Goal: Transaction & Acquisition: Subscribe to service/newsletter

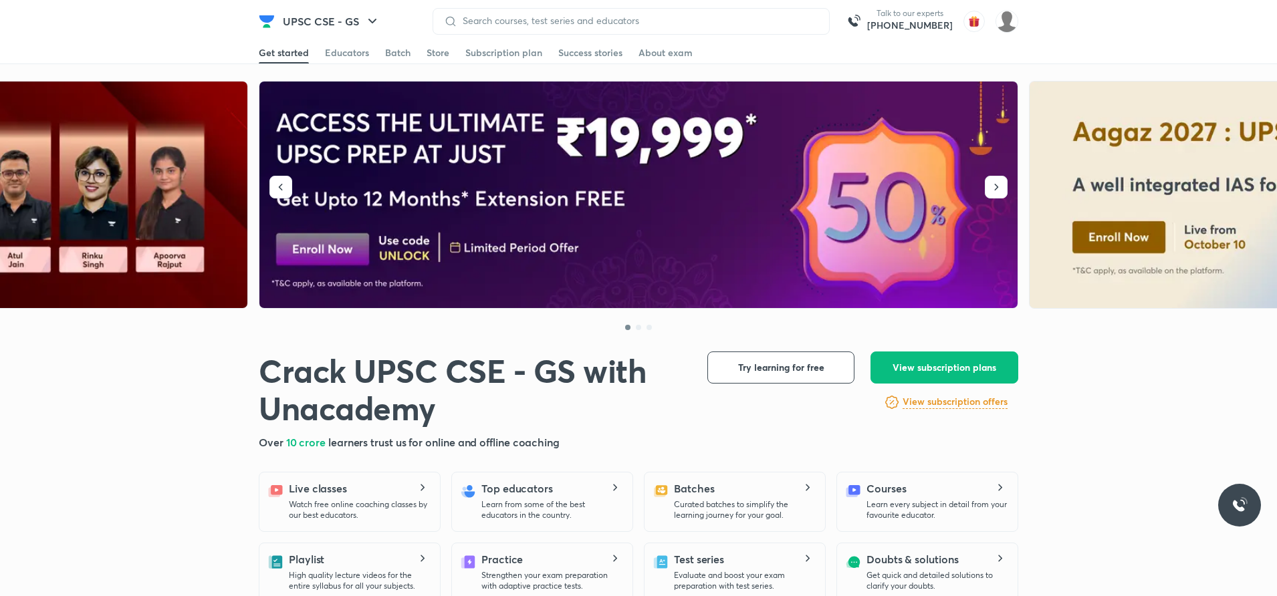
click at [612, 242] on img at bounding box center [638, 195] width 759 height 227
click at [692, 178] on img at bounding box center [638, 195] width 759 height 227
click at [954, 372] on span "View subscription plans" at bounding box center [944, 367] width 104 height 13
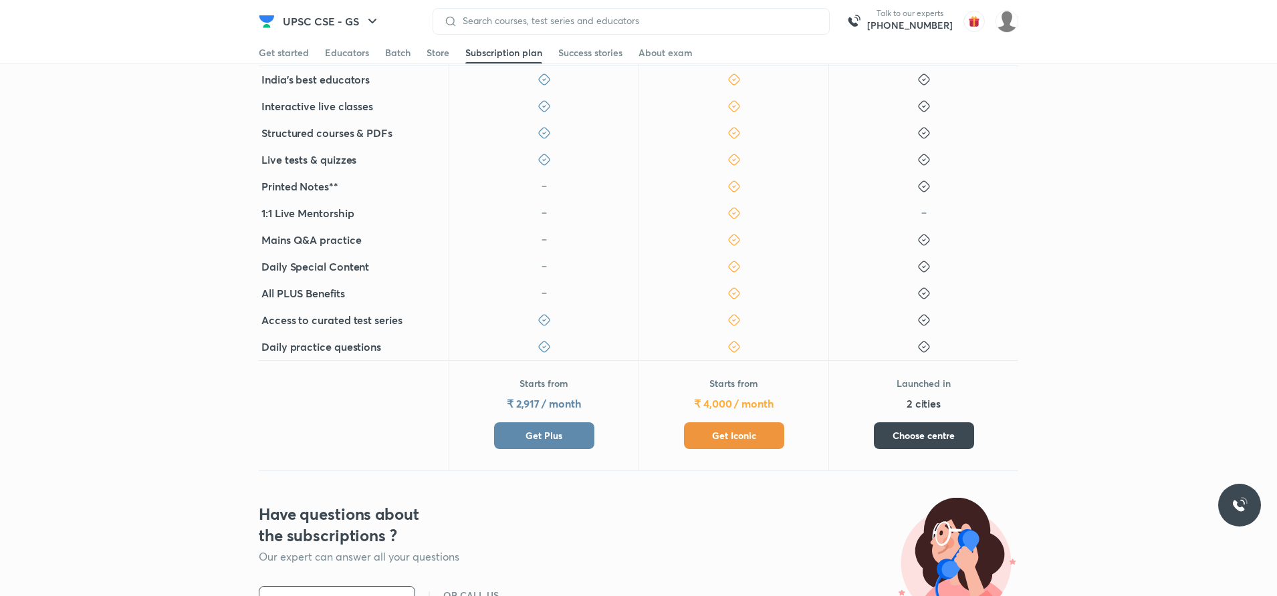
scroll to position [334, 0]
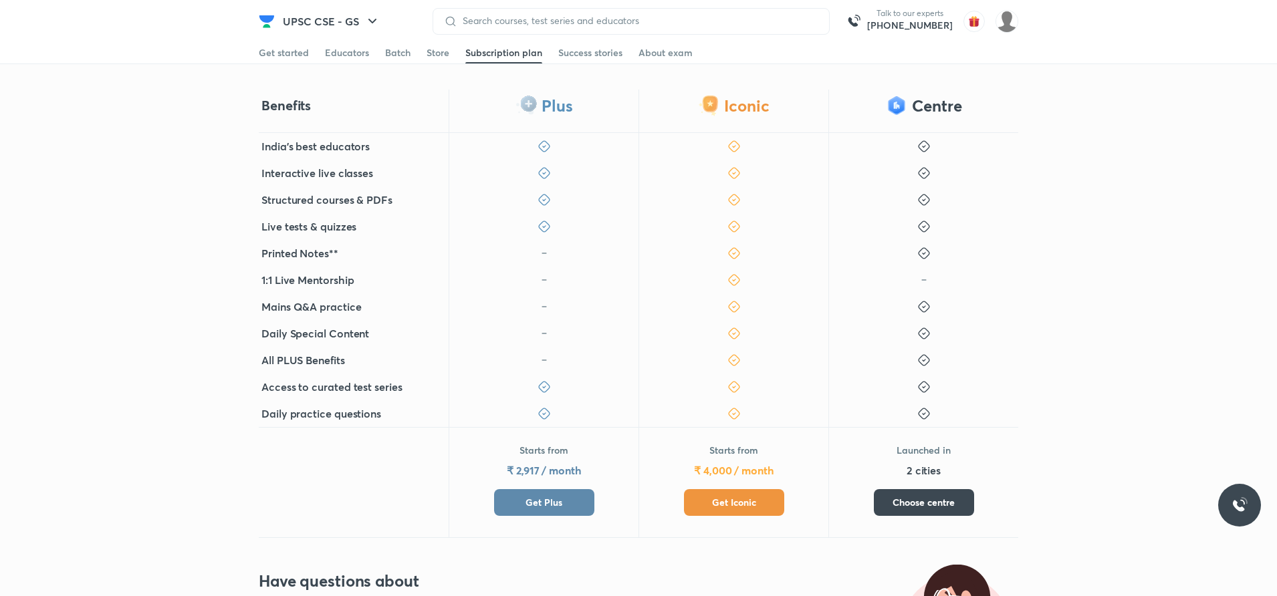
click at [730, 504] on span "Get Iconic" at bounding box center [734, 502] width 44 height 13
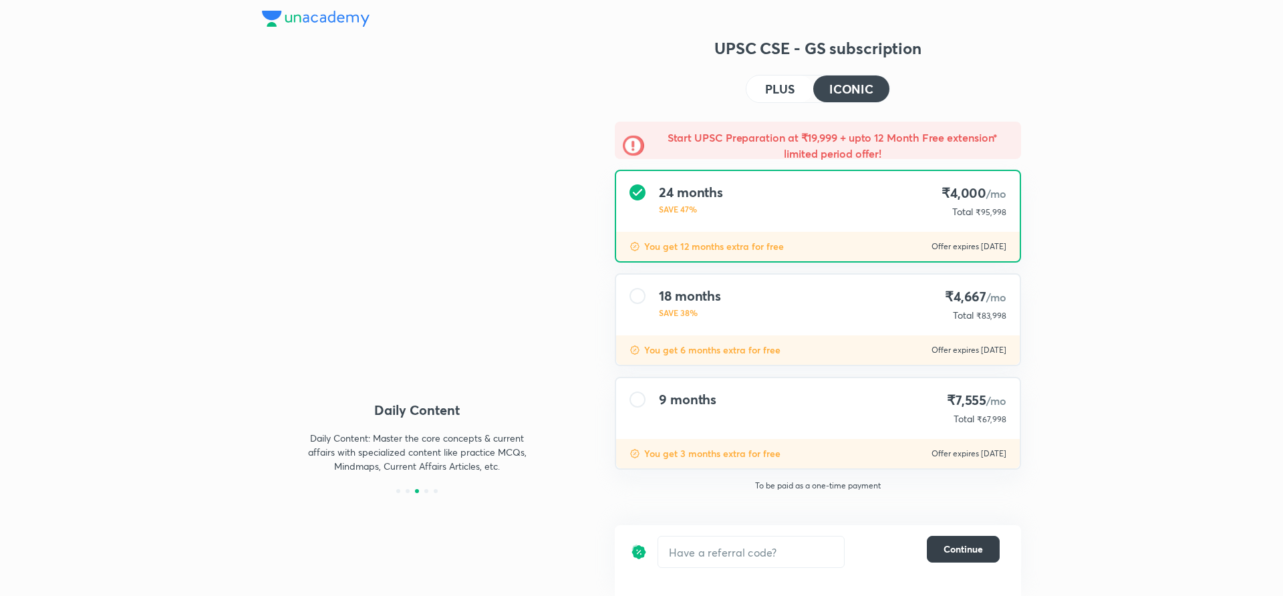
click at [962, 548] on span "Continue" at bounding box center [963, 549] width 39 height 13
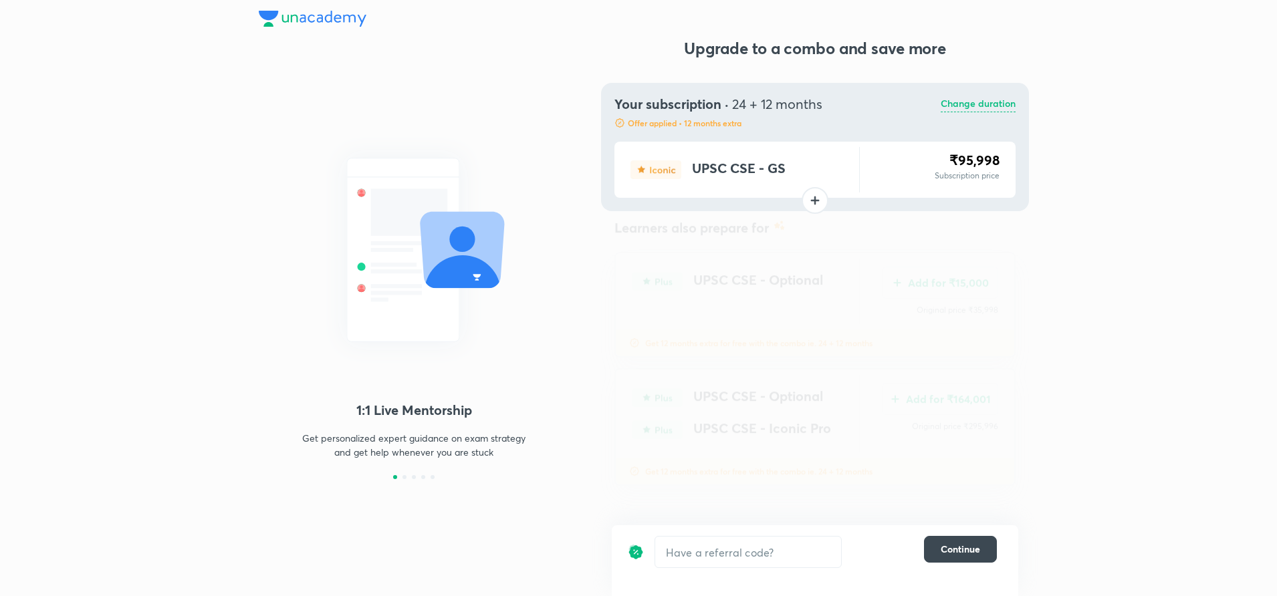
click at [668, 414] on img at bounding box center [657, 415] width 51 height 19
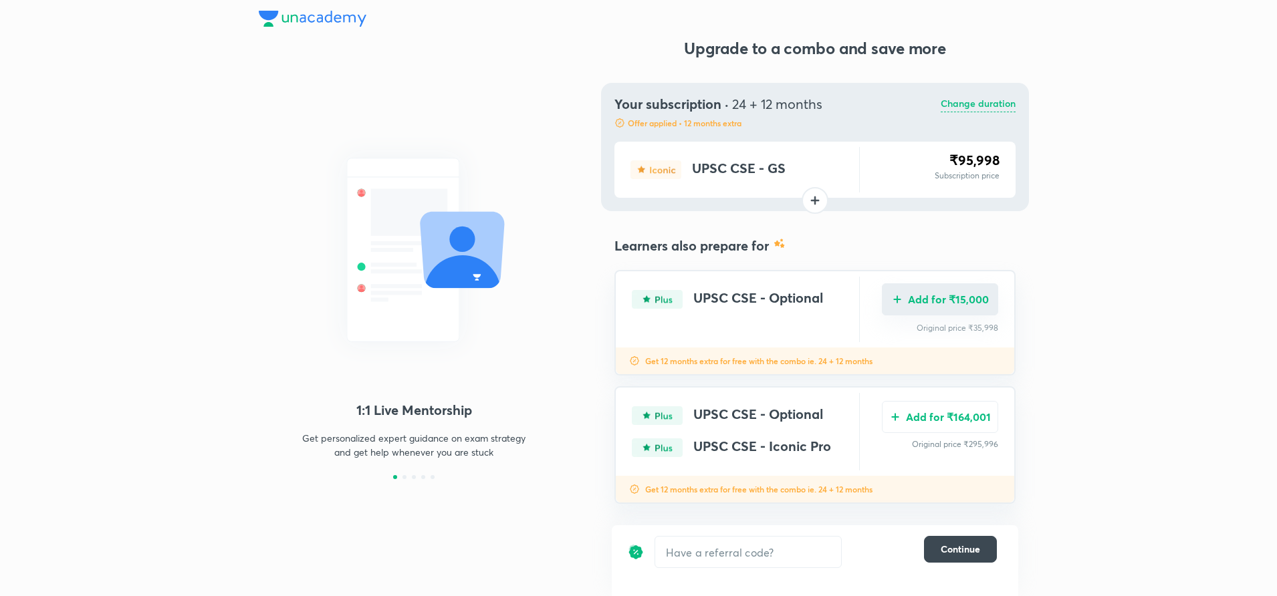
click at [958, 305] on button "Add for ₹15,000" at bounding box center [940, 299] width 116 height 32
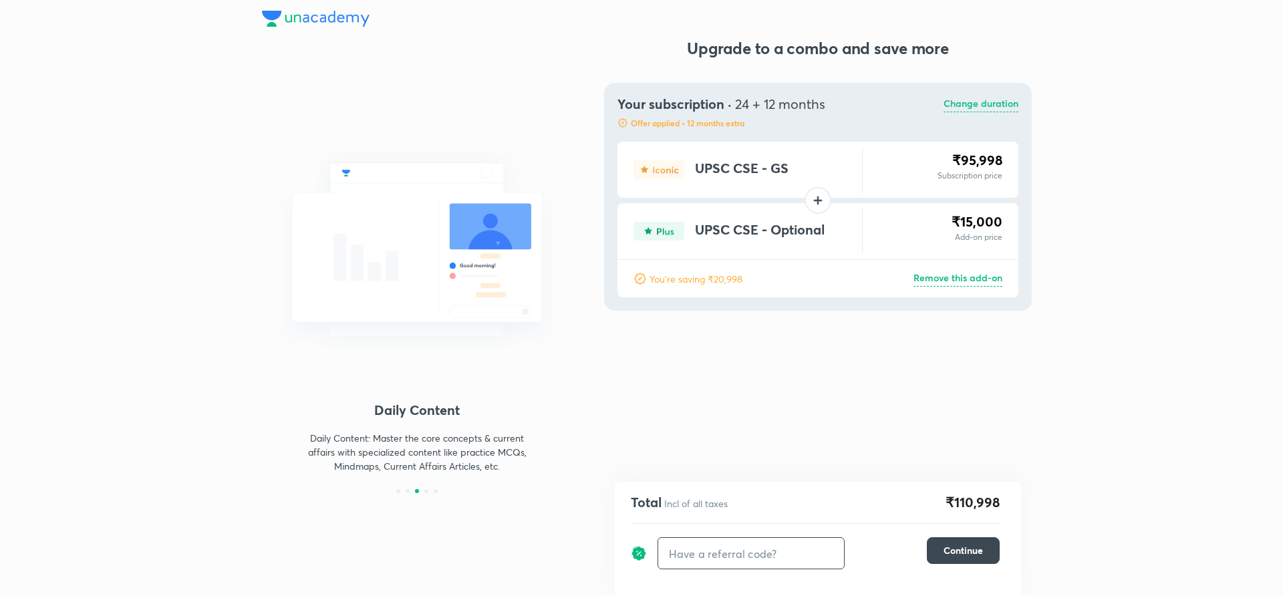
click at [733, 559] on input "text" at bounding box center [751, 553] width 186 height 31
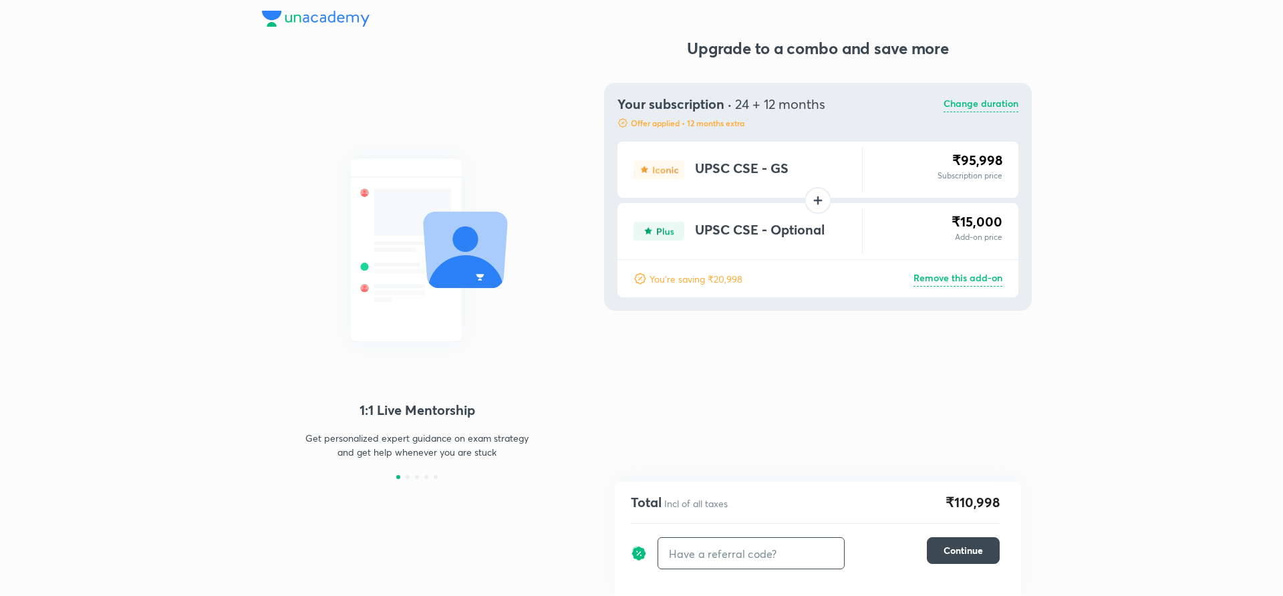
type input "u"
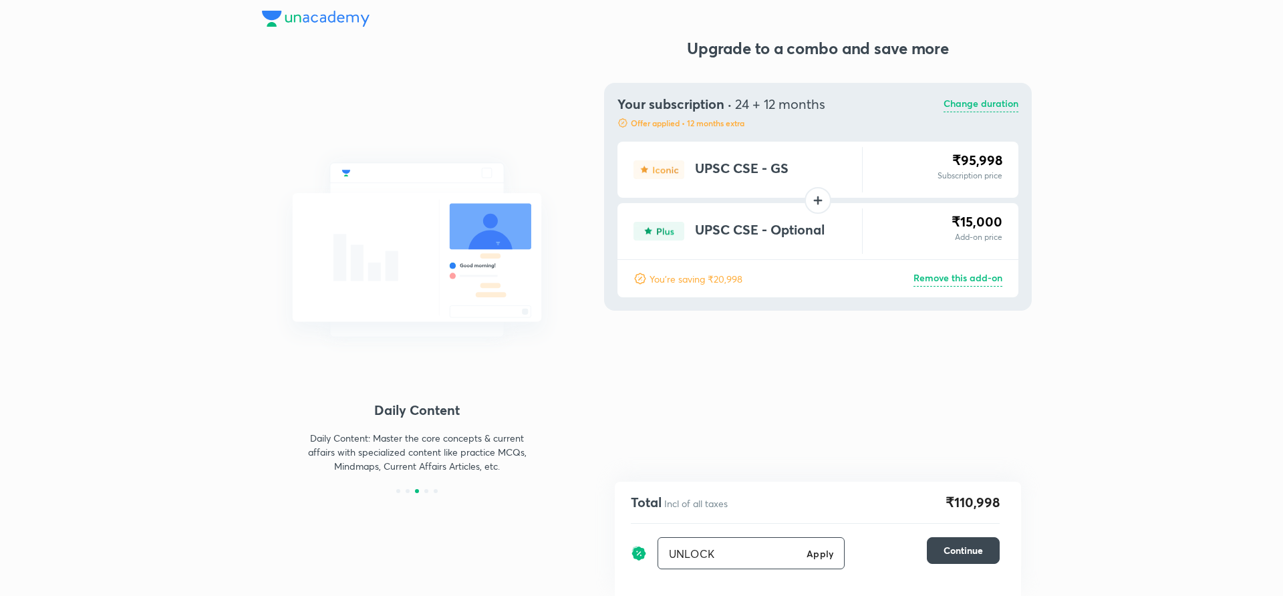
type input "UNLOCK"
click at [816, 556] on h6 "Apply" at bounding box center [820, 554] width 27 height 14
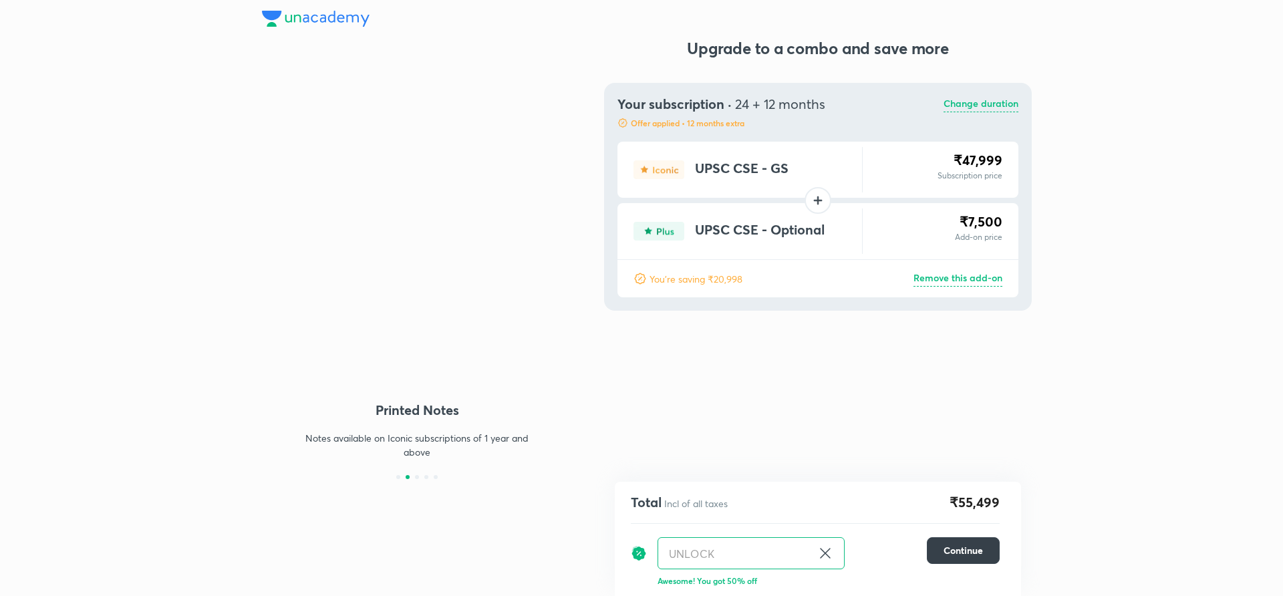
click at [950, 551] on span "Continue" at bounding box center [963, 550] width 39 height 13
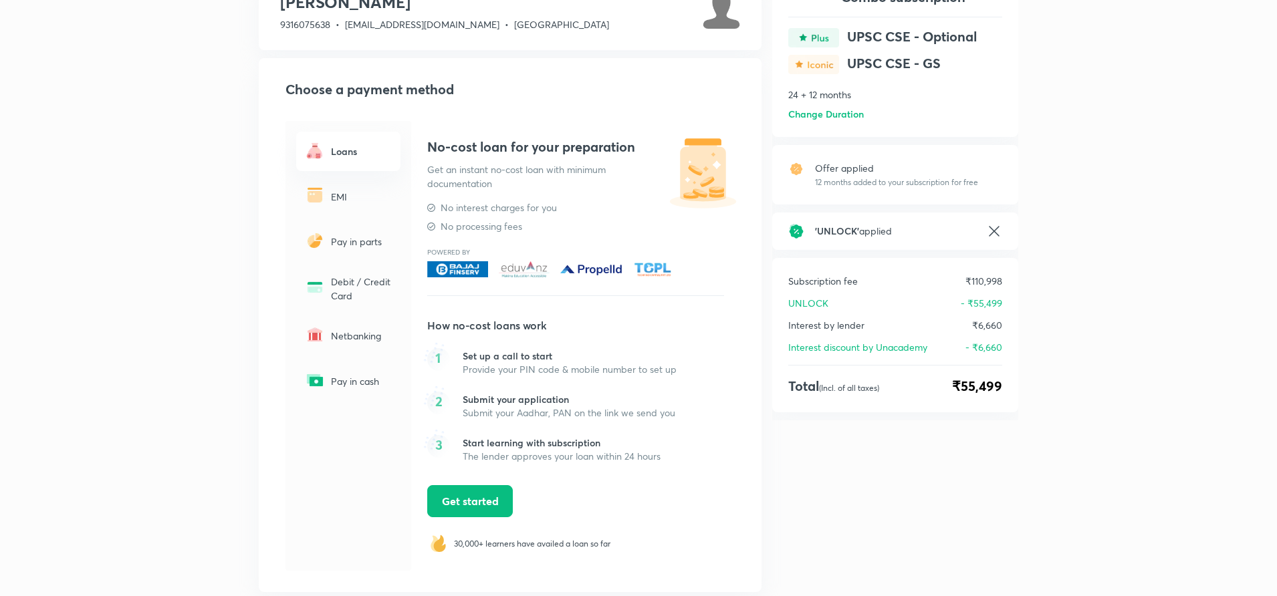
scroll to position [134, 0]
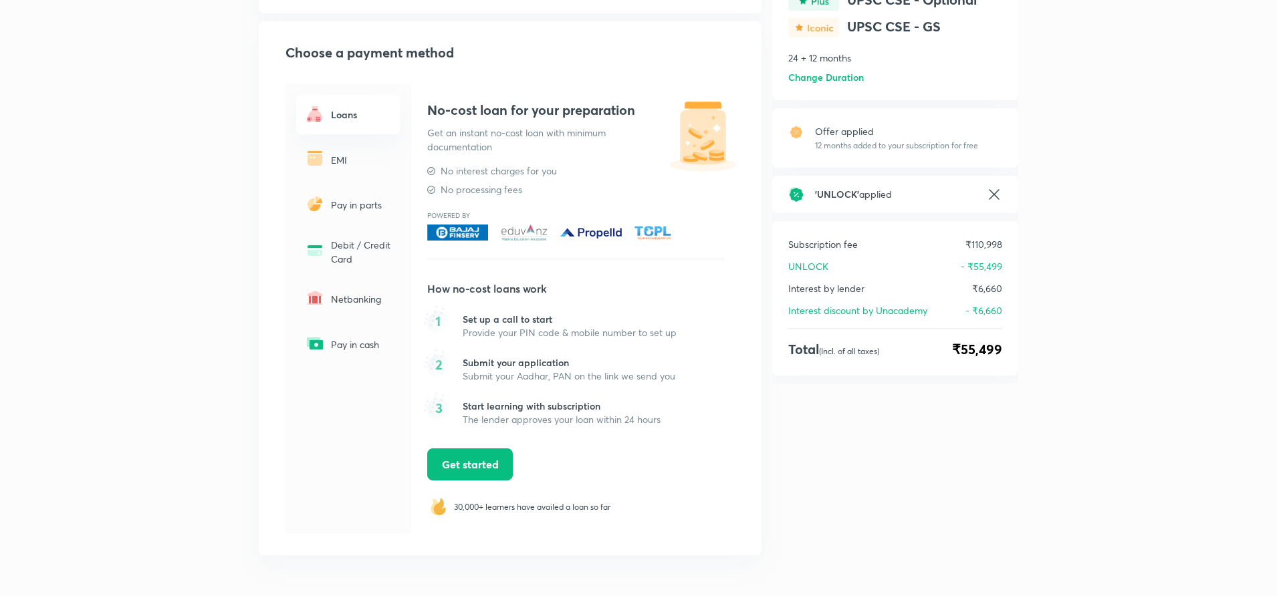
click at [353, 205] on p "Pay in parts" at bounding box center [361, 205] width 61 height 14
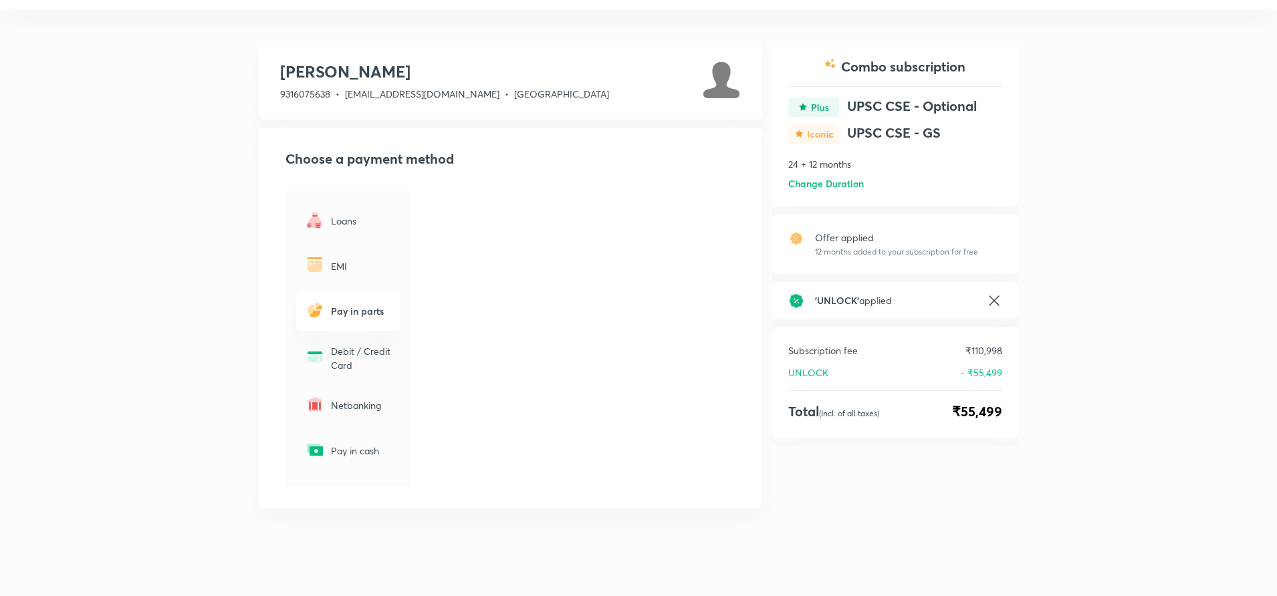
scroll to position [27, 0]
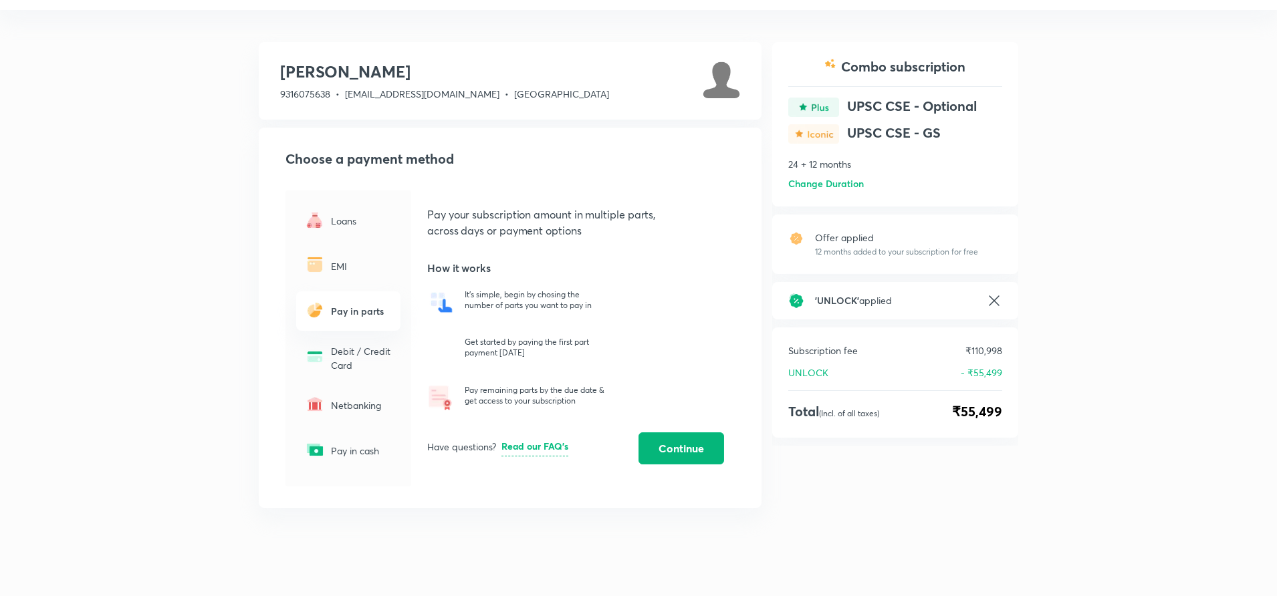
click at [662, 452] on span "Continue" at bounding box center [680, 448] width 45 height 13
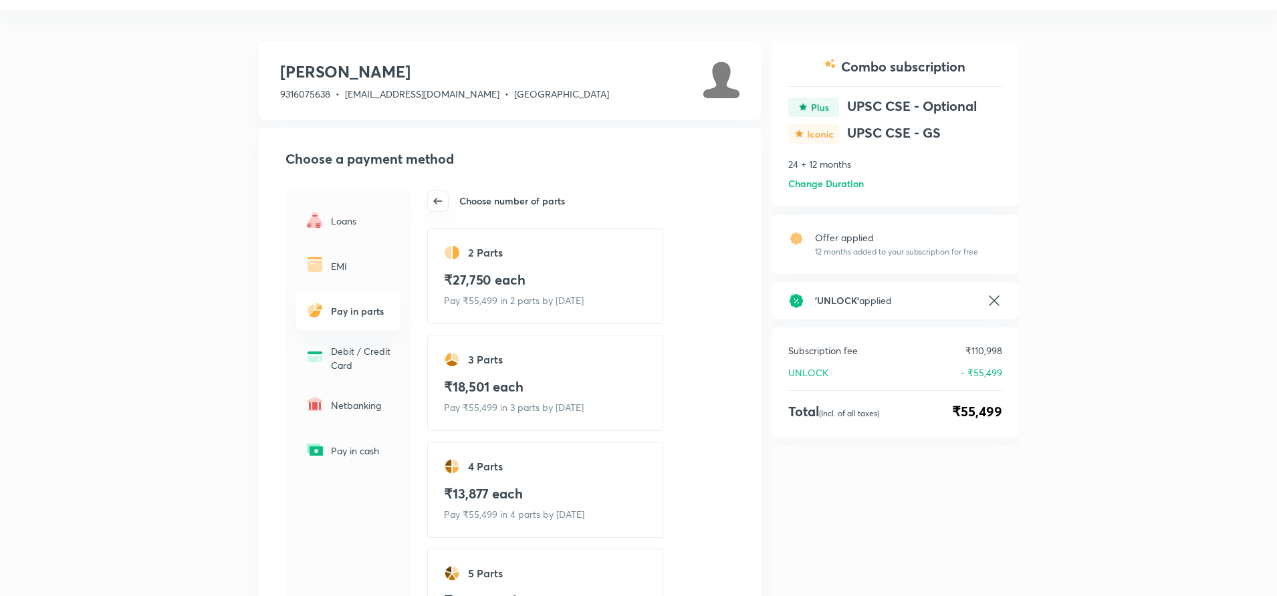
click at [488, 269] on div "2 Parts ₹27,750 each Pay ₹55,499 in 2 parts by 14th Oct 2025" at bounding box center [545, 276] width 236 height 96
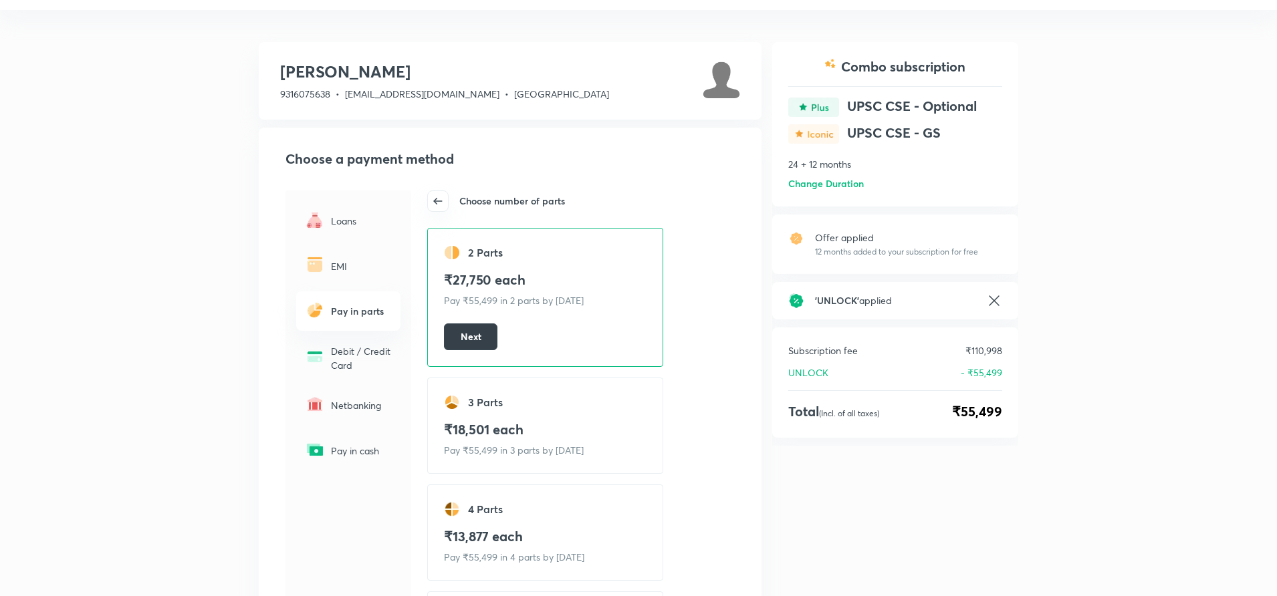
click at [485, 334] on button "Next" at bounding box center [470, 336] width 53 height 27
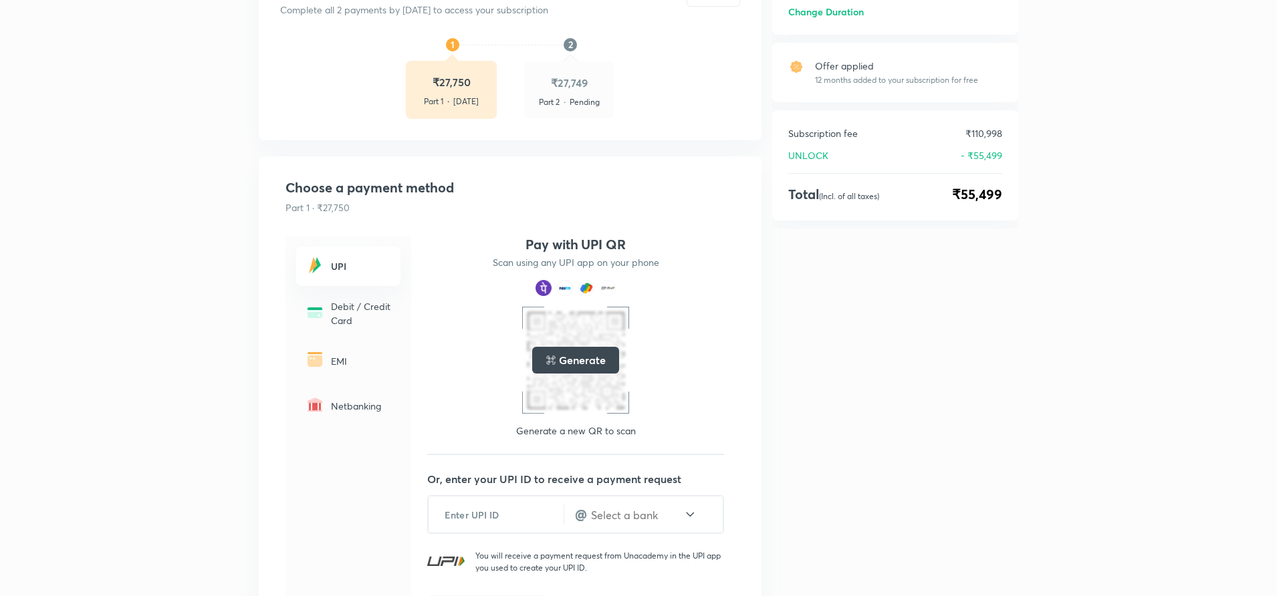
scroll to position [201, 0]
click at [590, 361] on h5 "Generate" at bounding box center [582, 359] width 46 height 16
click at [569, 80] on h5 "₹27,749" at bounding box center [569, 82] width 90 height 16
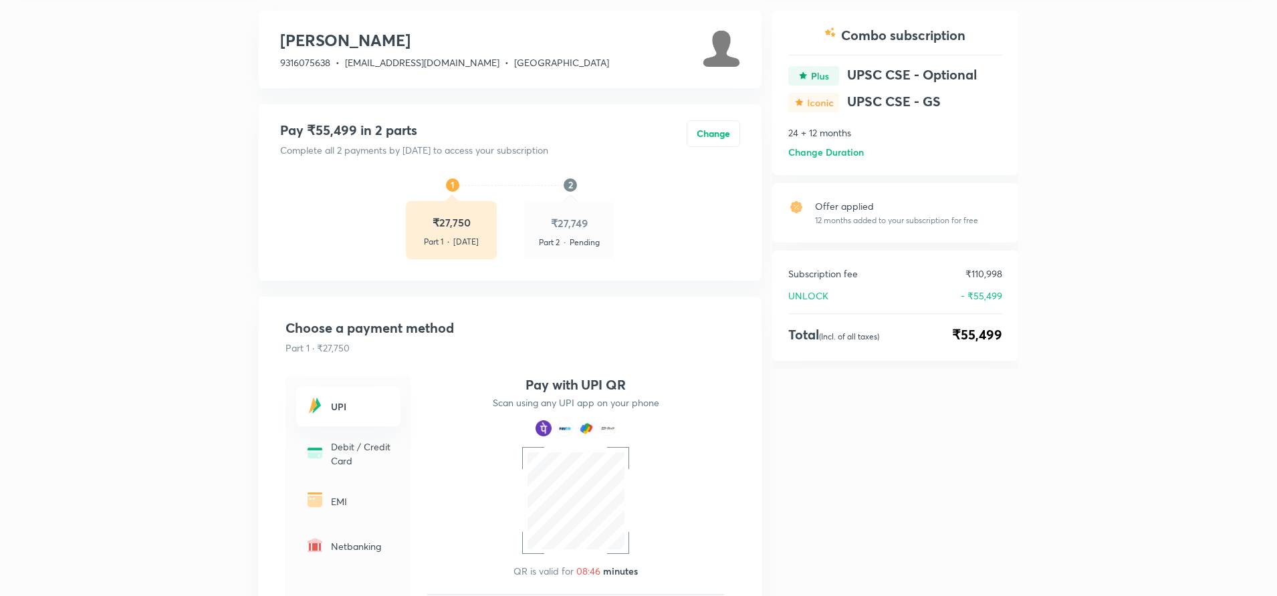
scroll to position [0, 0]
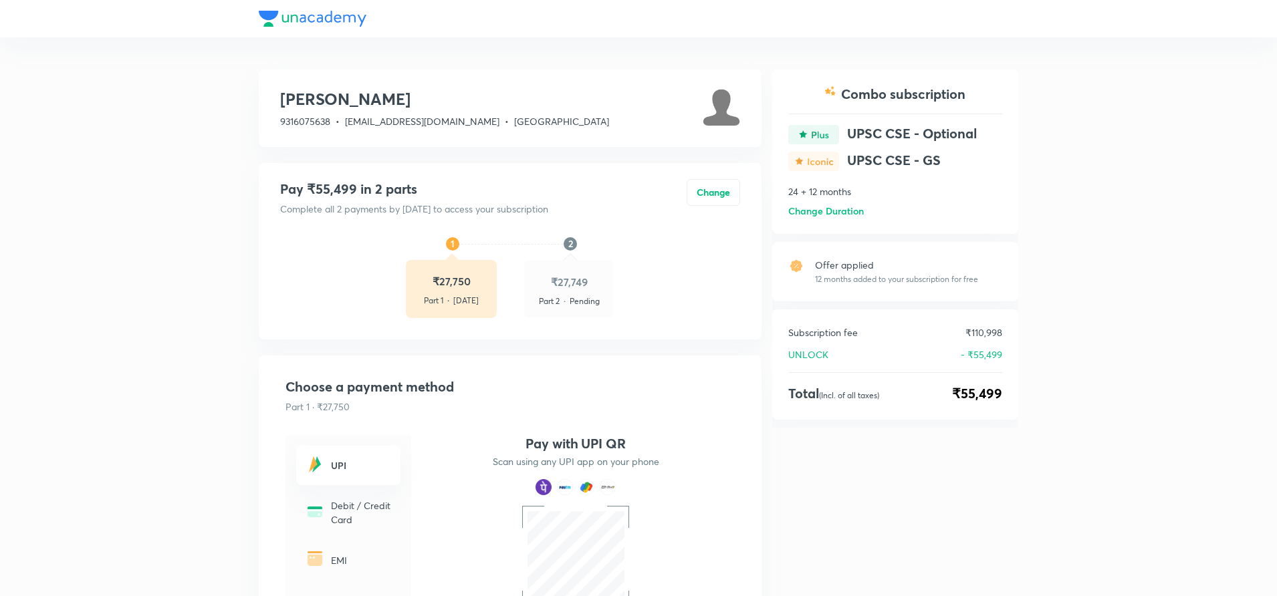
click at [571, 240] on h6 "2" at bounding box center [569, 244] width 13 height 14
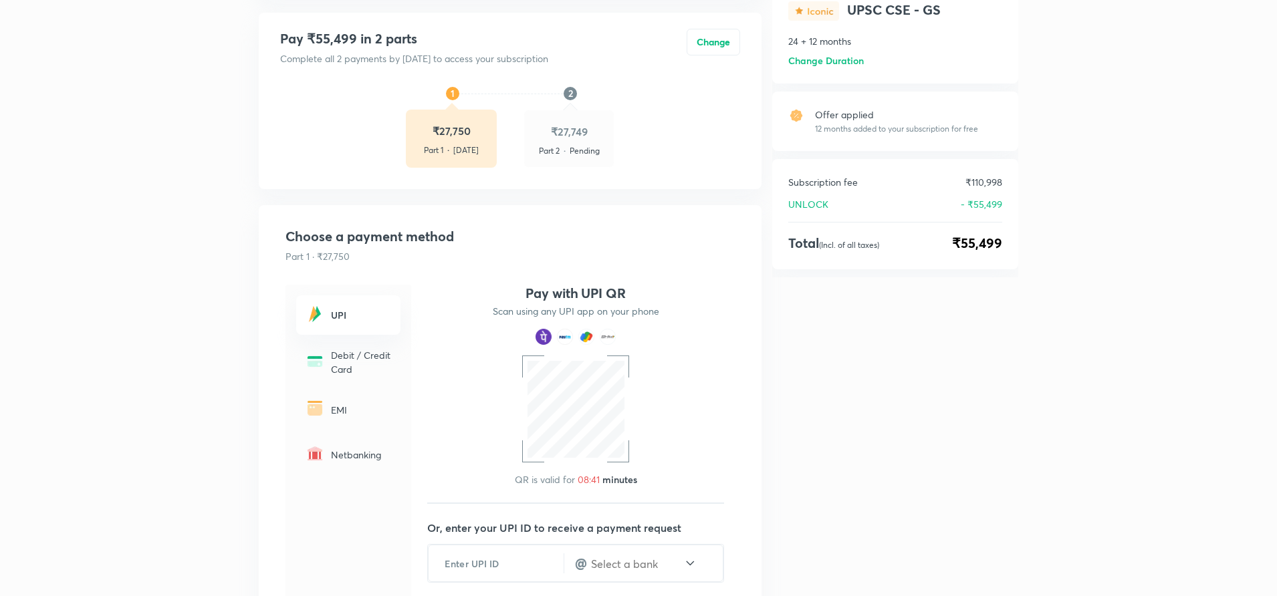
scroll to position [134, 0]
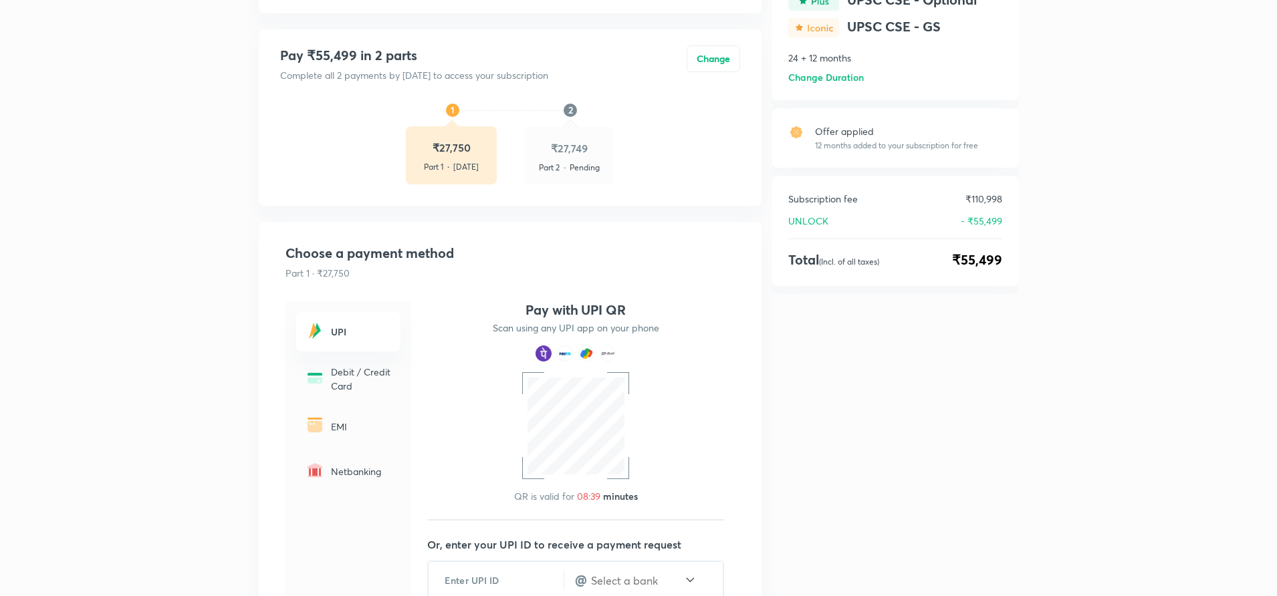
click at [559, 163] on span "." at bounding box center [564, 166] width 10 height 15
click at [573, 111] on h6 "2" at bounding box center [569, 110] width 13 height 14
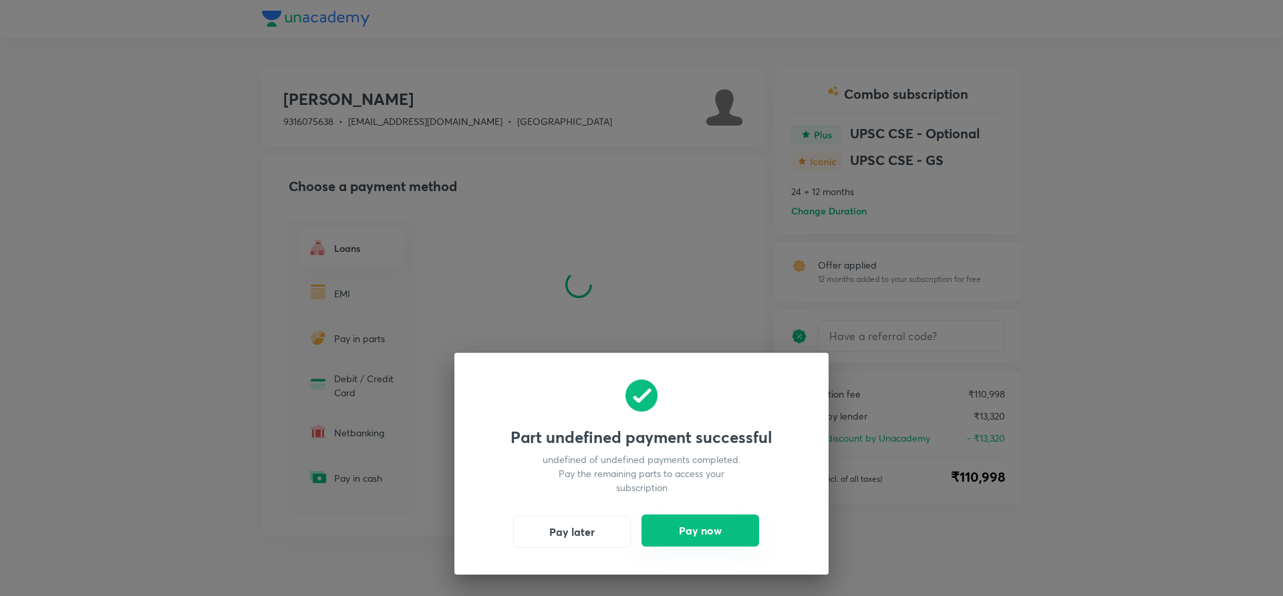
click at [679, 536] on button "Pay now" at bounding box center [701, 531] width 118 height 32
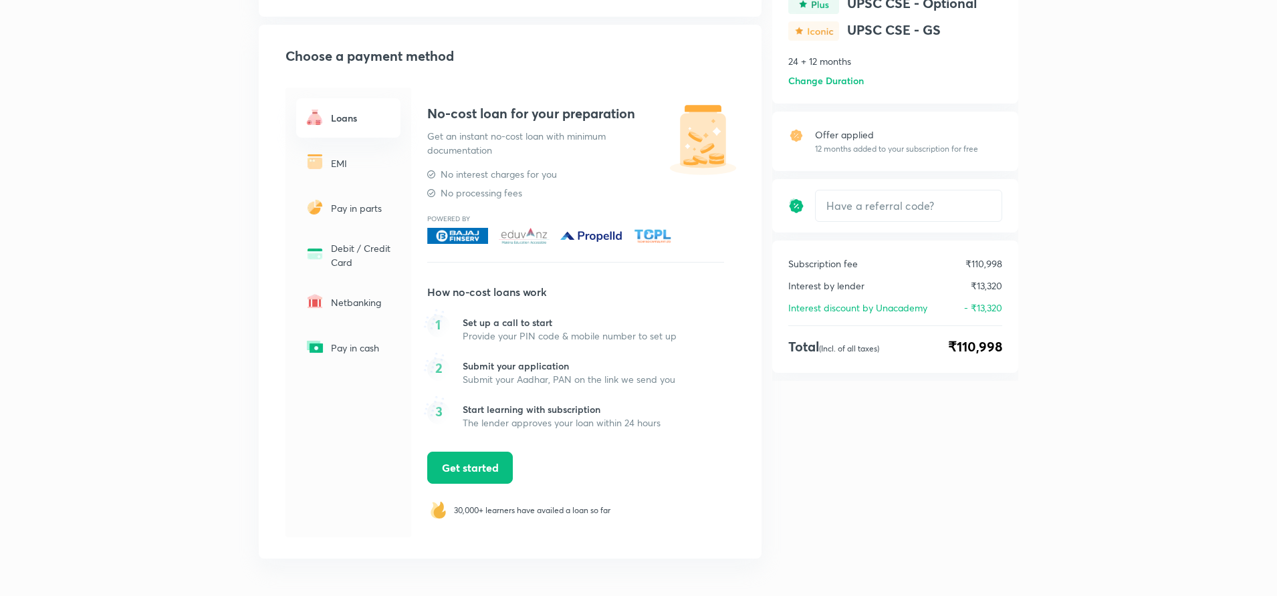
scroll to position [134, 0]
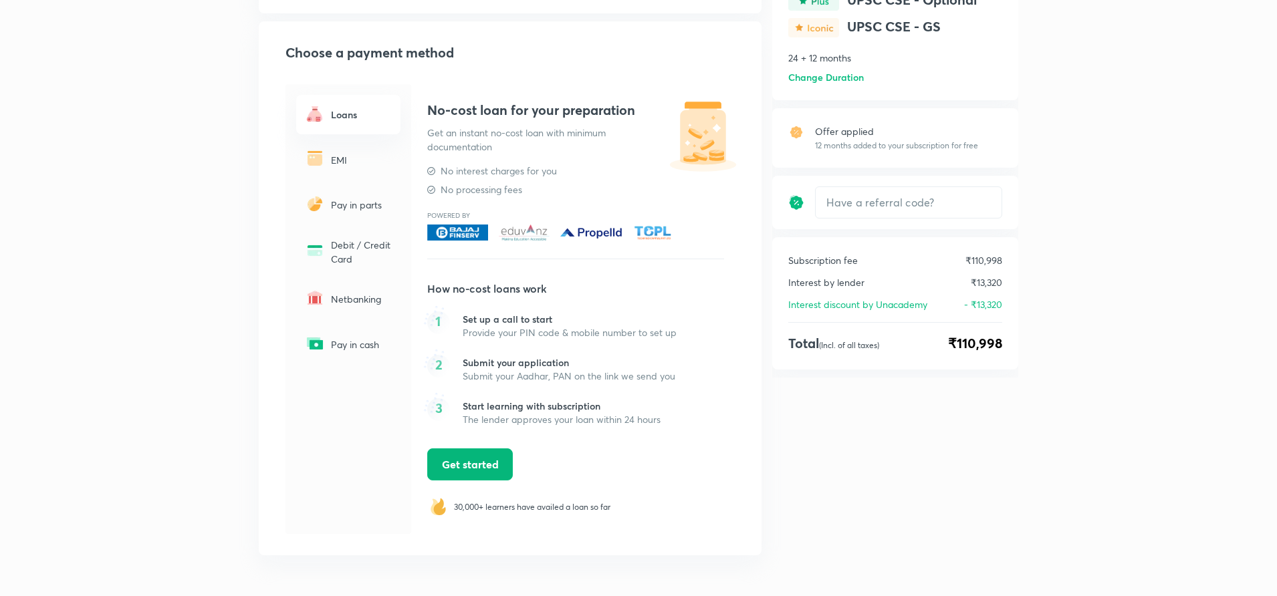
click at [458, 467] on span "Get started" at bounding box center [470, 464] width 57 height 13
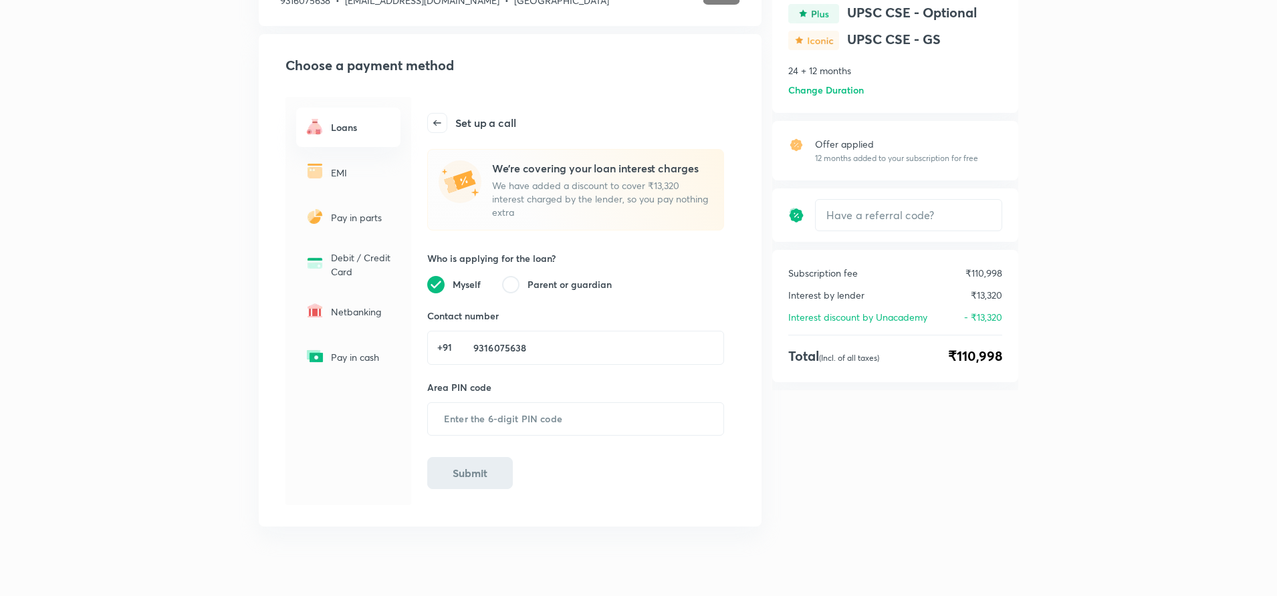
scroll to position [126, 0]
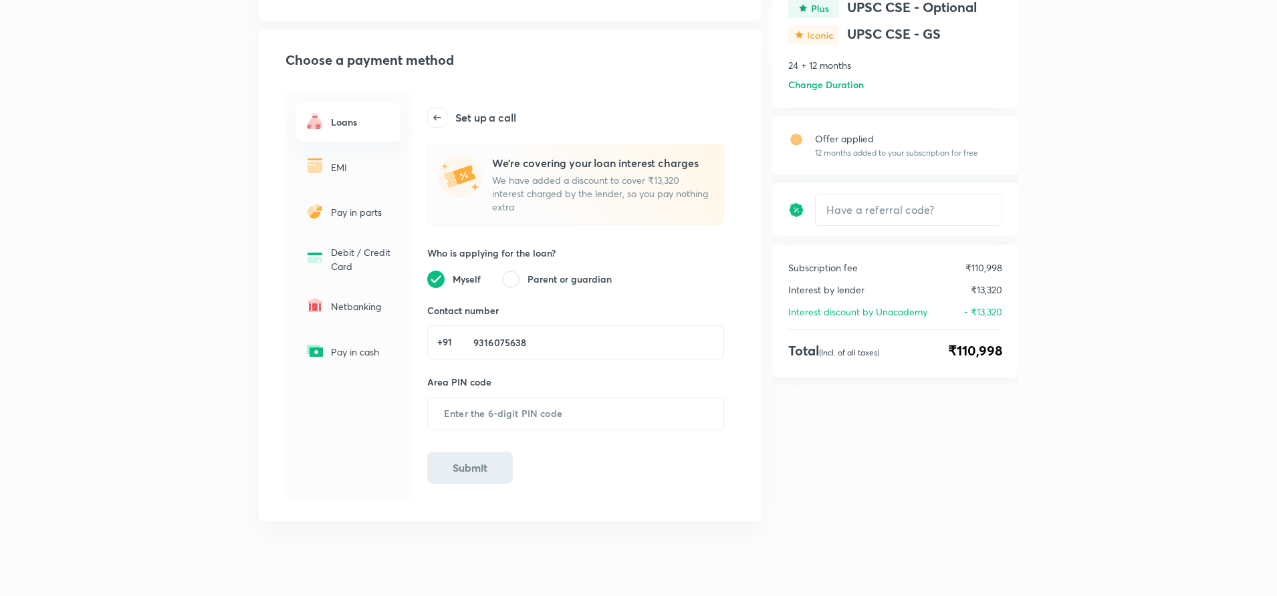
click at [355, 213] on p "Pay in parts" at bounding box center [361, 212] width 61 height 14
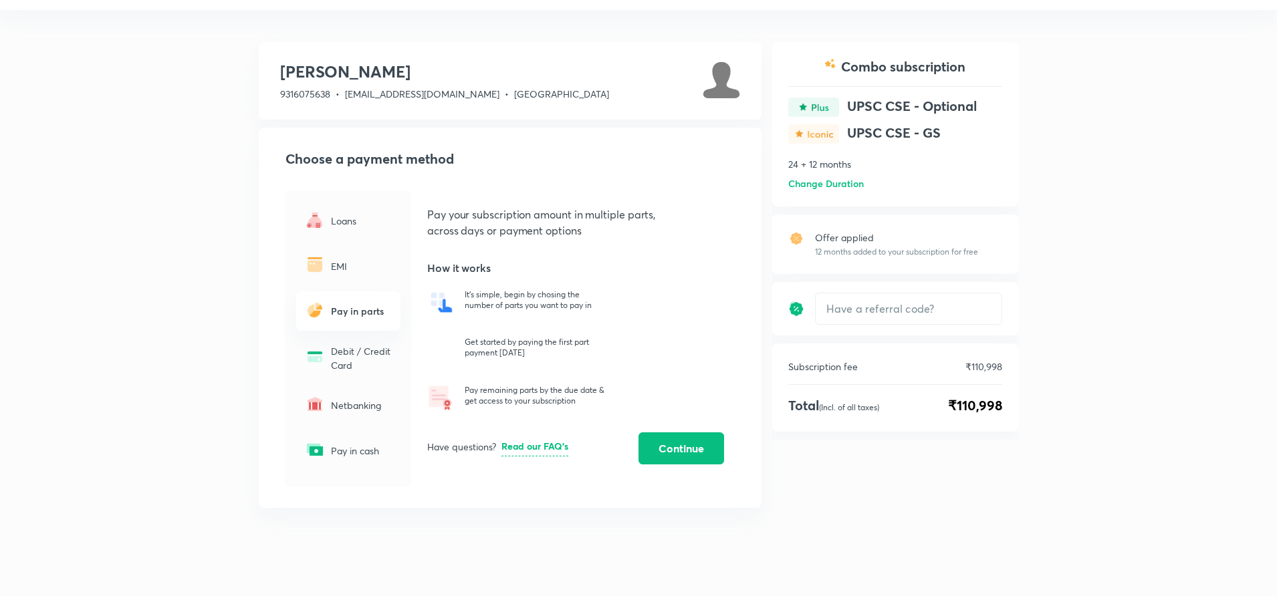
scroll to position [27, 0]
click at [663, 451] on span "Continue" at bounding box center [680, 448] width 45 height 13
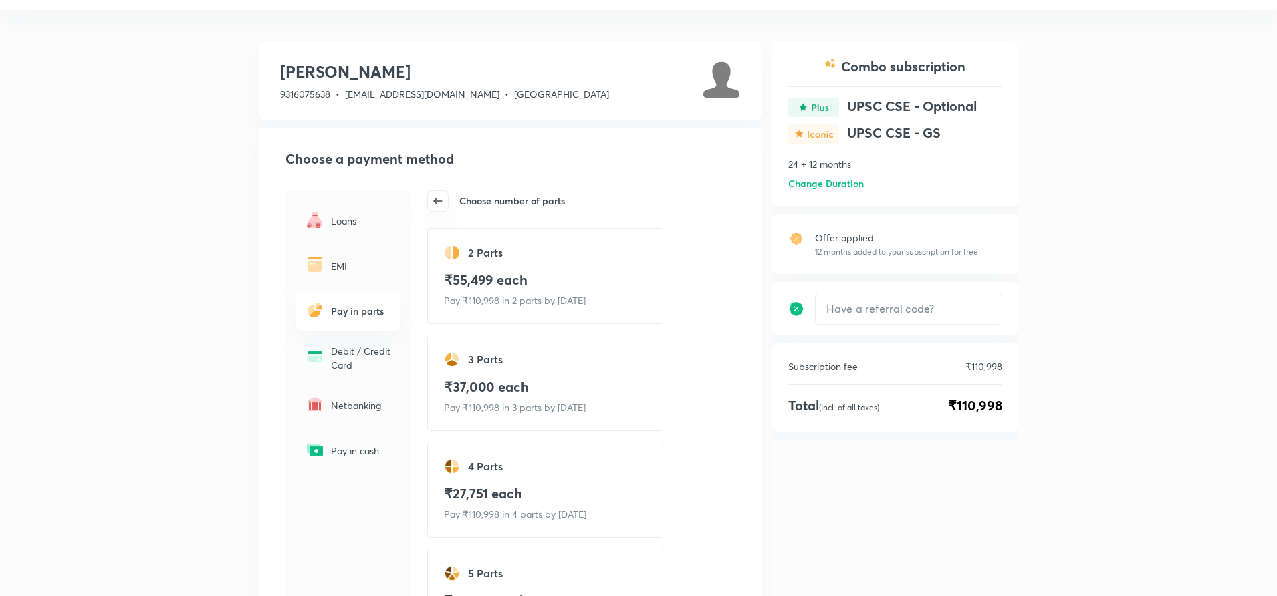
click at [507, 276] on h4 "₹55,499 each" at bounding box center [545, 279] width 203 height 17
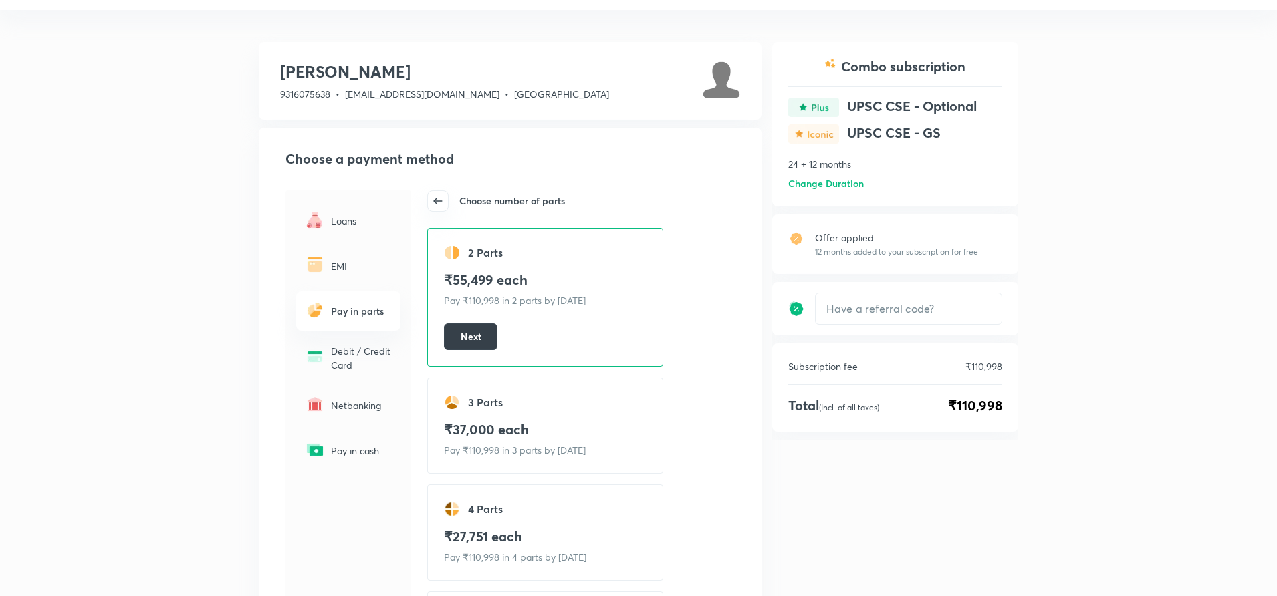
click at [477, 337] on span "Next" at bounding box center [471, 337] width 21 height 11
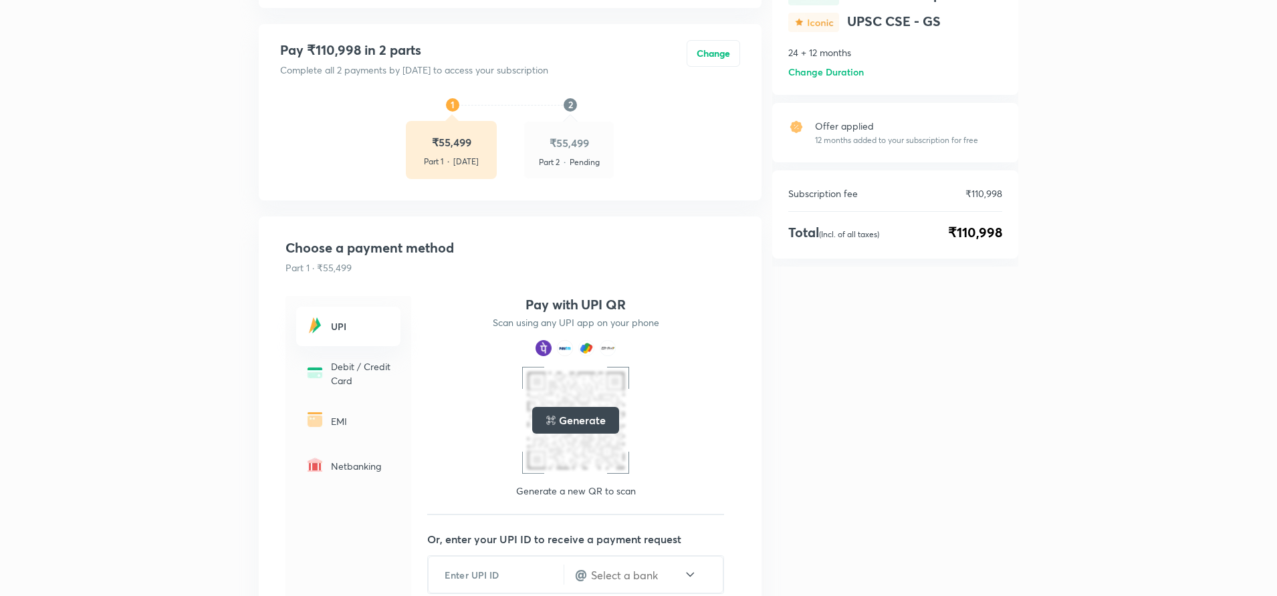
scroll to position [161, 0]
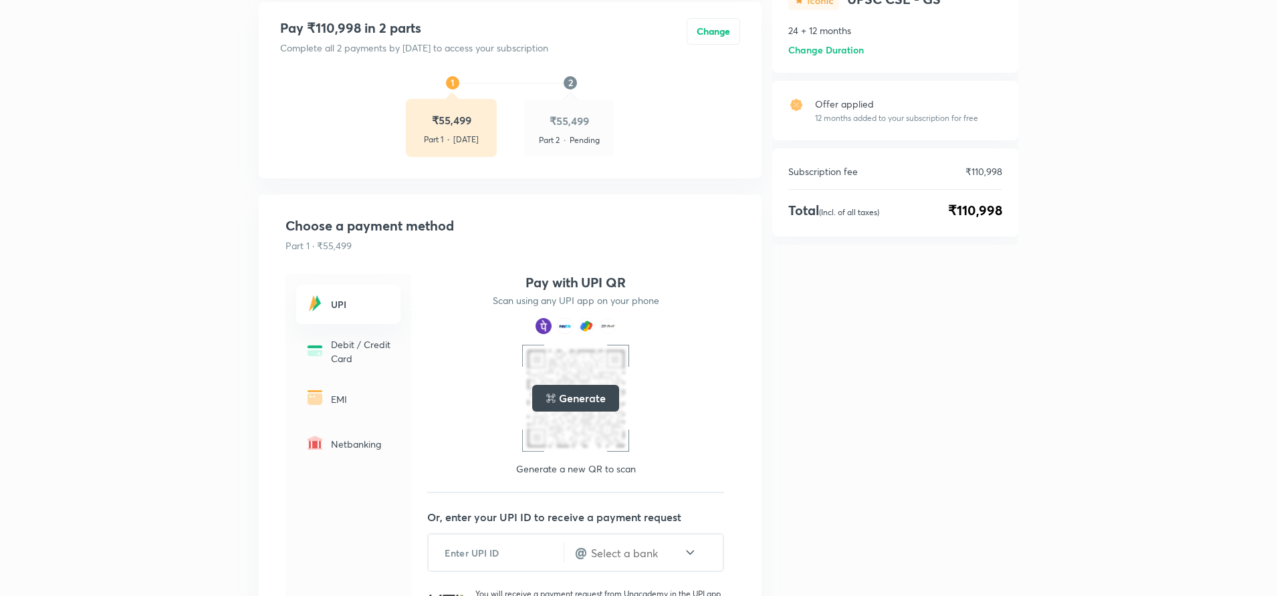
click at [568, 82] on h6 "2" at bounding box center [569, 83] width 13 height 14
click at [580, 136] on p "Pending" at bounding box center [584, 140] width 30 height 12
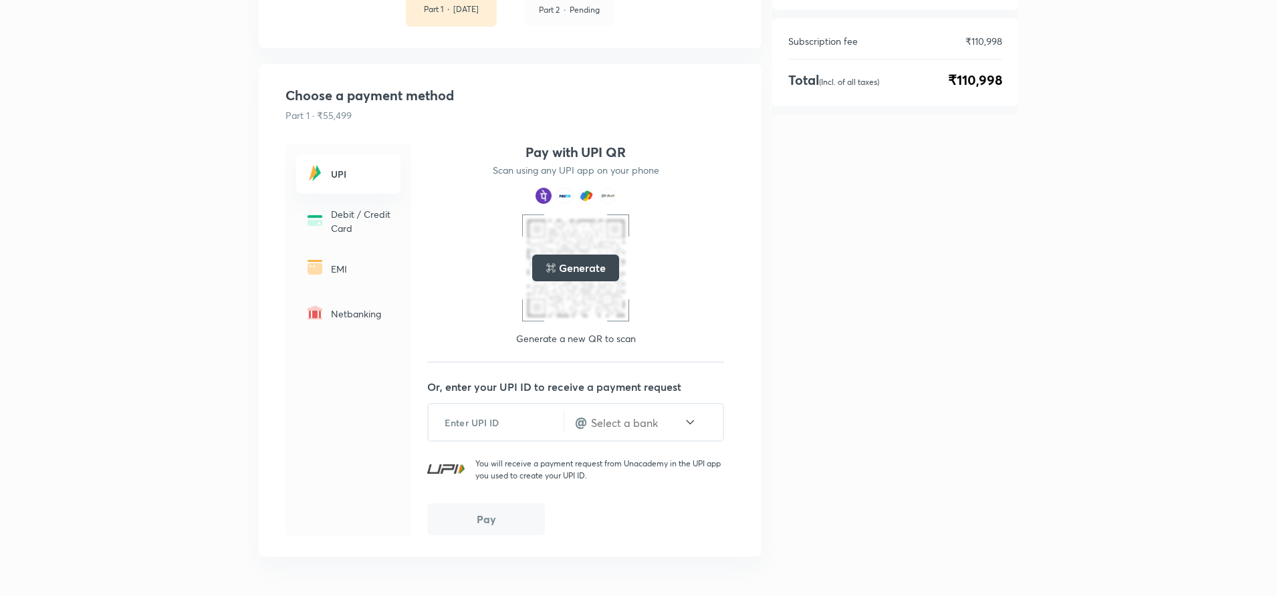
scroll to position [295, 0]
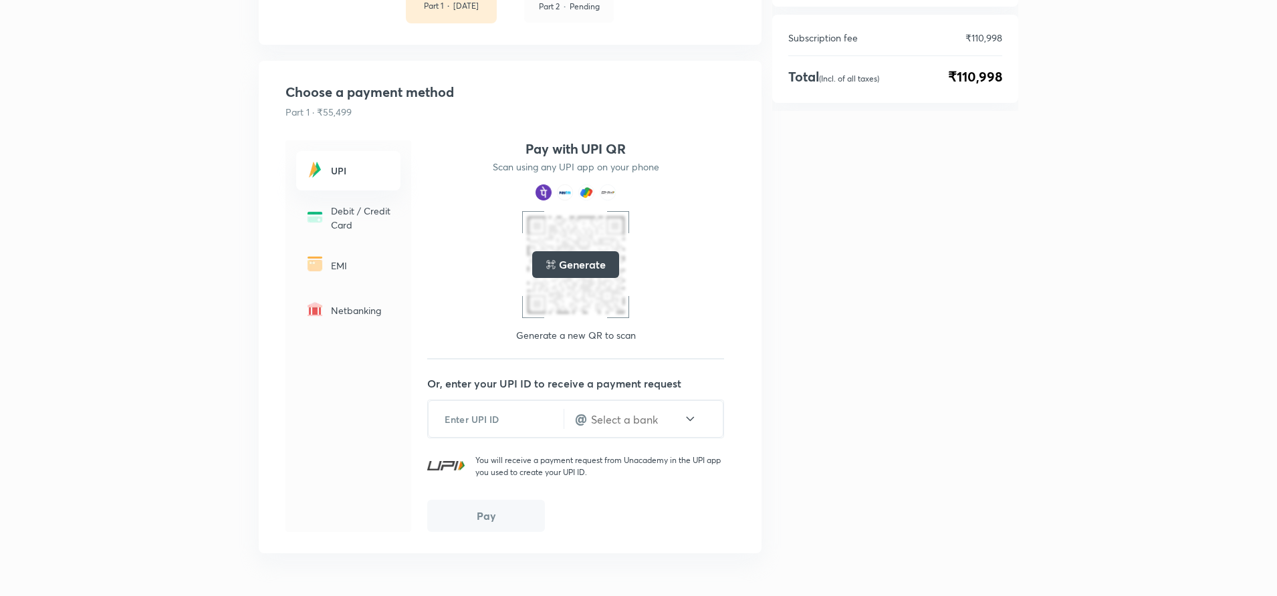
click at [332, 172] on h6 "UPI" at bounding box center [361, 171] width 61 height 14
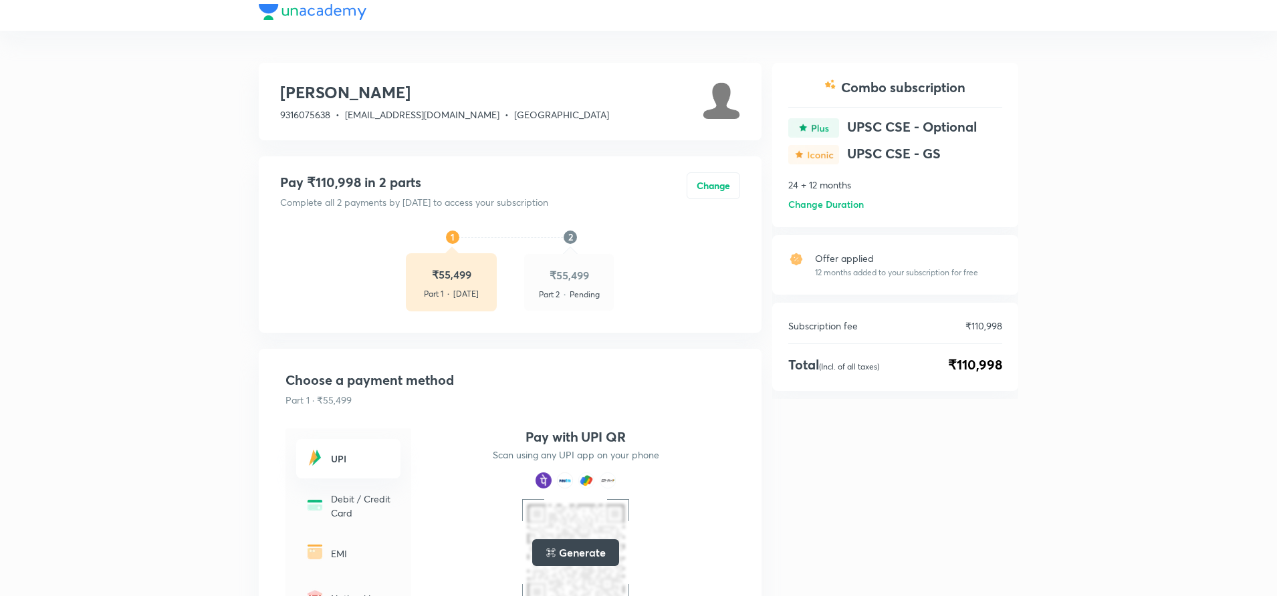
scroll to position [0, 0]
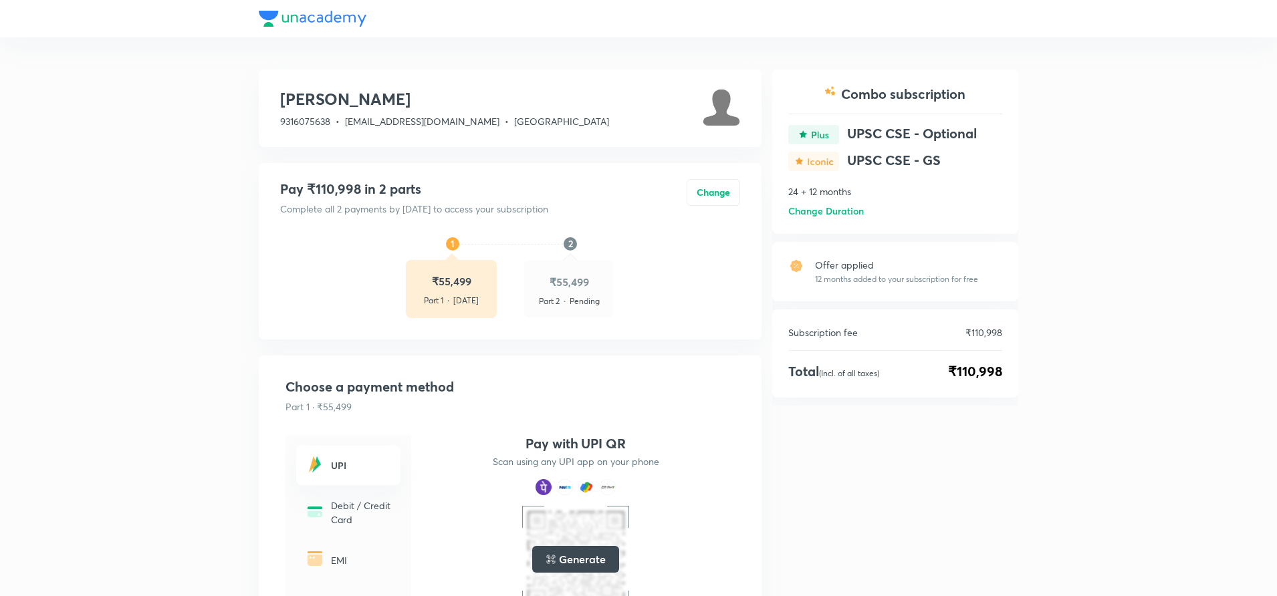
click at [567, 241] on h6 "2" at bounding box center [569, 244] width 13 height 14
click at [567, 295] on span "." at bounding box center [564, 300] width 10 height 15
click at [724, 110] on img at bounding box center [720, 106] width 37 height 37
click at [725, 110] on img at bounding box center [720, 106] width 37 height 37
drag, startPoint x: 717, startPoint y: 121, endPoint x: 953, endPoint y: 433, distance: 391.7
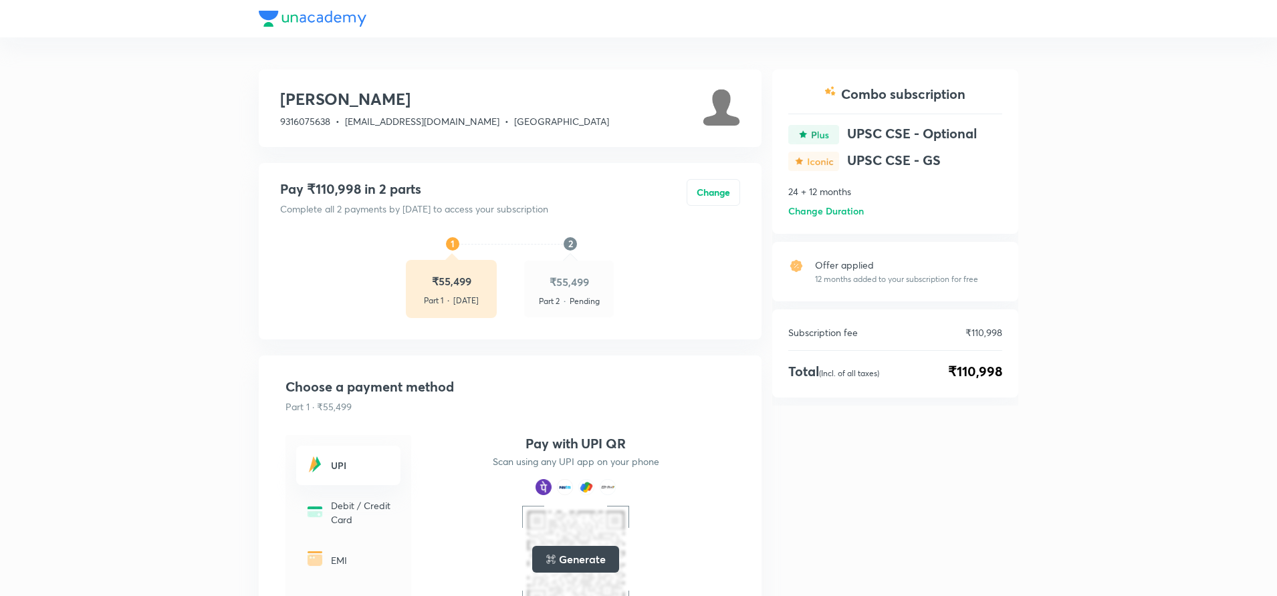
click at [970, 460] on div "Combo subscription UPSC CSE - Optional UPSC CSE - GS 24 + 12 months Change Dura…" at bounding box center [895, 503] width 246 height 867
click at [326, 18] on div at bounding box center [638, 18] width 759 height 37
click at [279, 23] on div at bounding box center [638, 18] width 759 height 37
click at [360, 107] on h3 "[PERSON_NAME]" at bounding box center [444, 98] width 329 height 21
click at [396, 124] on span "[EMAIL_ADDRESS][DOMAIN_NAME]" at bounding box center [422, 121] width 154 height 13
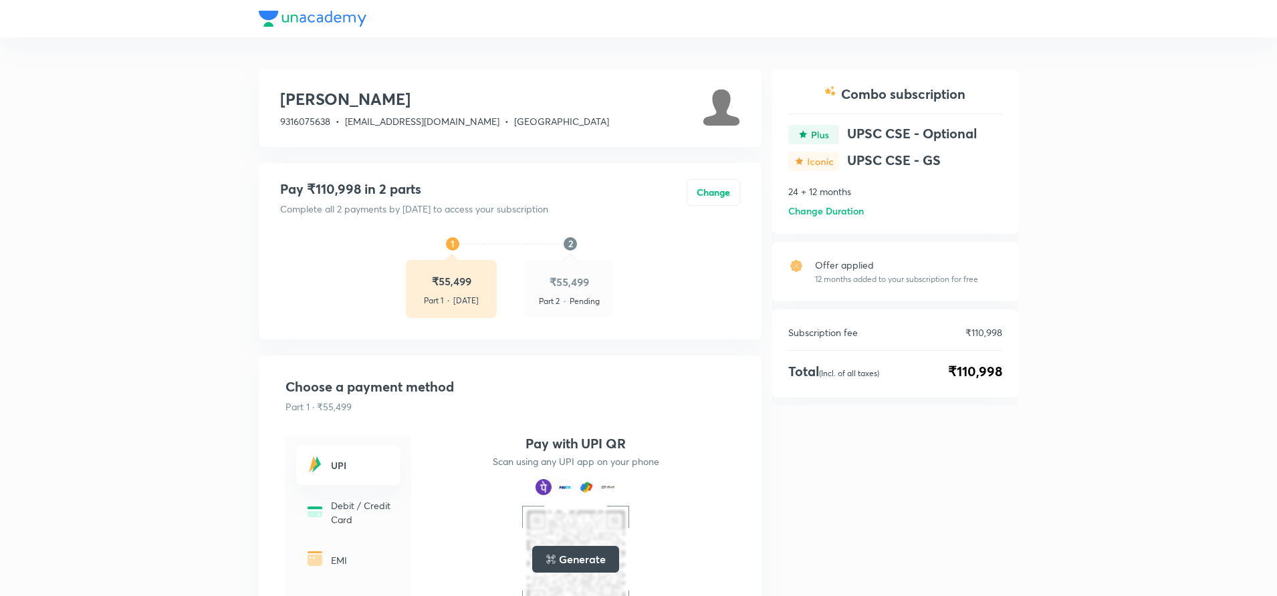
click at [714, 112] on img at bounding box center [720, 106] width 37 height 37
click at [716, 112] on img at bounding box center [720, 106] width 37 height 37
drag, startPoint x: 716, startPoint y: 112, endPoint x: 814, endPoint y: 426, distance: 328.5
click at [817, 430] on div "Combo subscription UPSC CSE - Optional UPSC CSE - GS 24 + 12 months Change Dura…" at bounding box center [895, 503] width 246 height 867
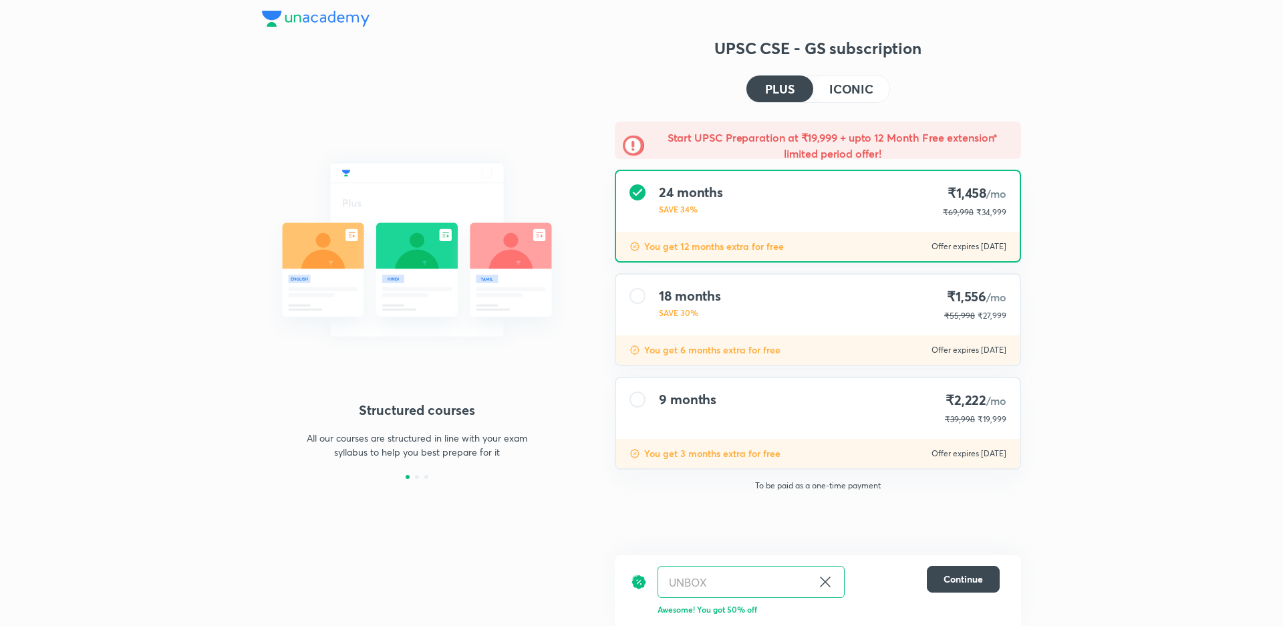
click at [642, 396] on div at bounding box center [638, 400] width 16 height 16
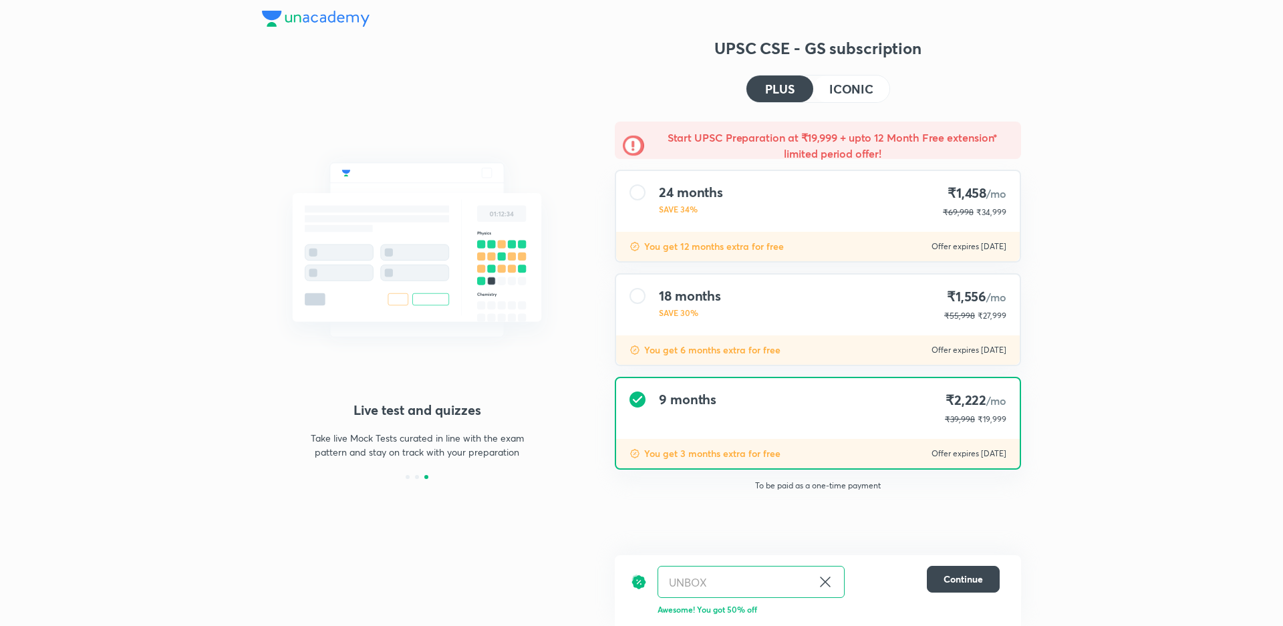
click at [636, 194] on div at bounding box center [638, 192] width 16 height 16
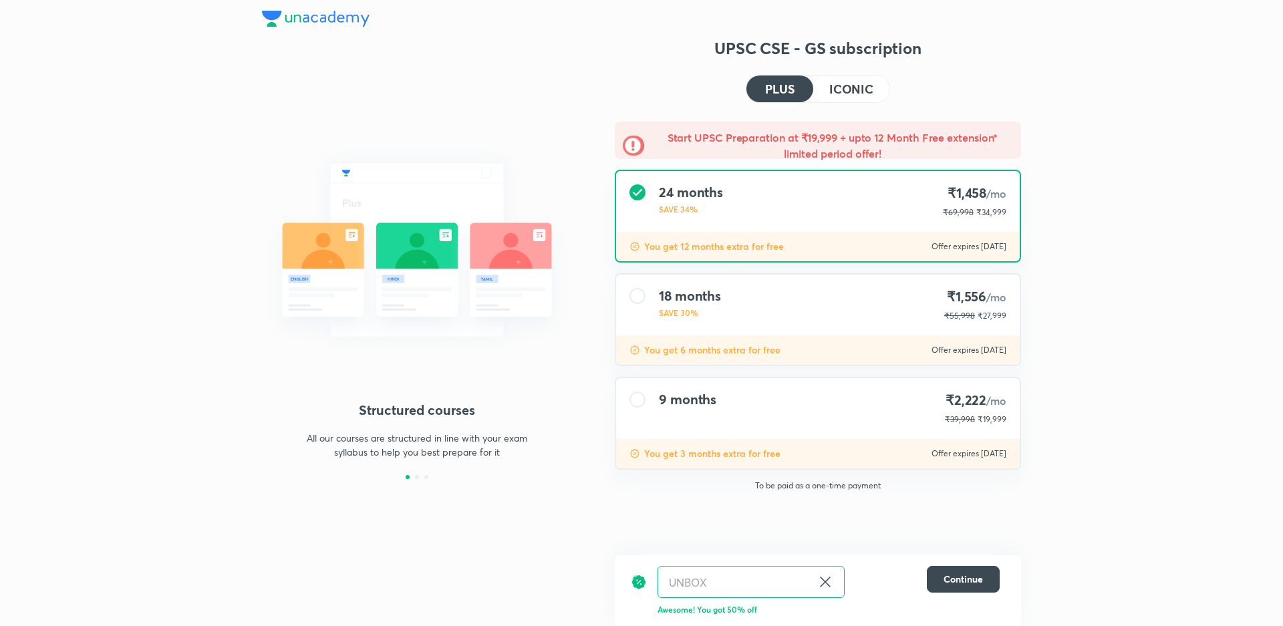
click at [850, 90] on h4 "ICONIC" at bounding box center [851, 89] width 44 height 12
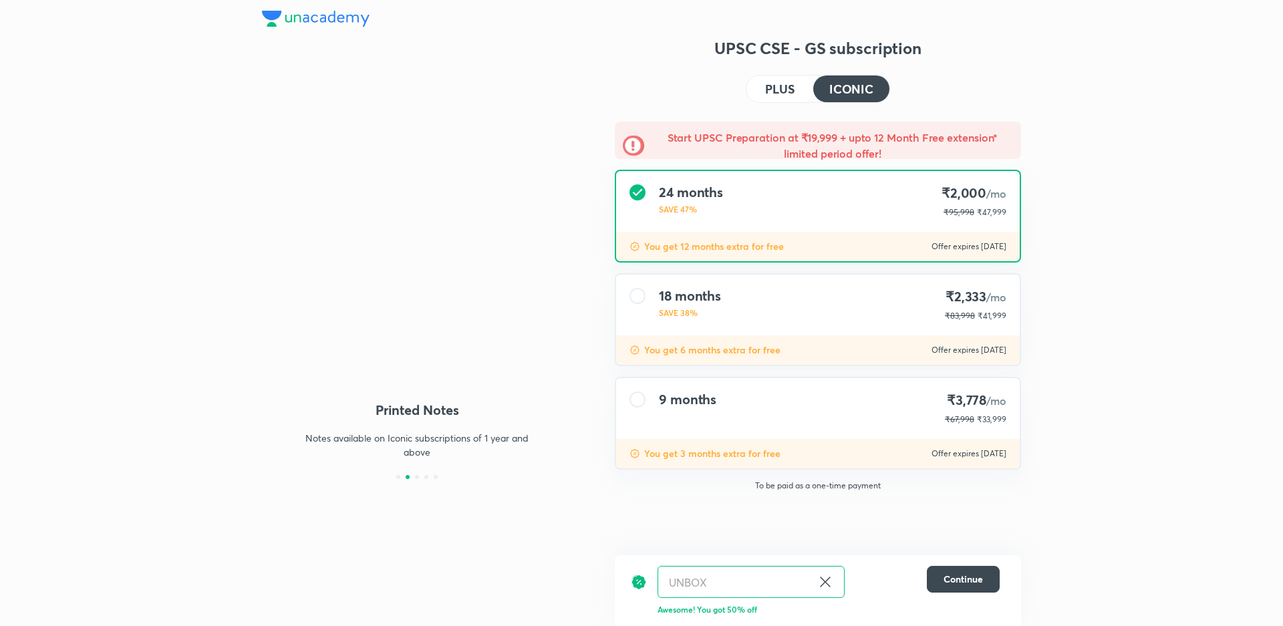
click at [783, 92] on h4 "PLUS" at bounding box center [779, 89] width 29 height 12
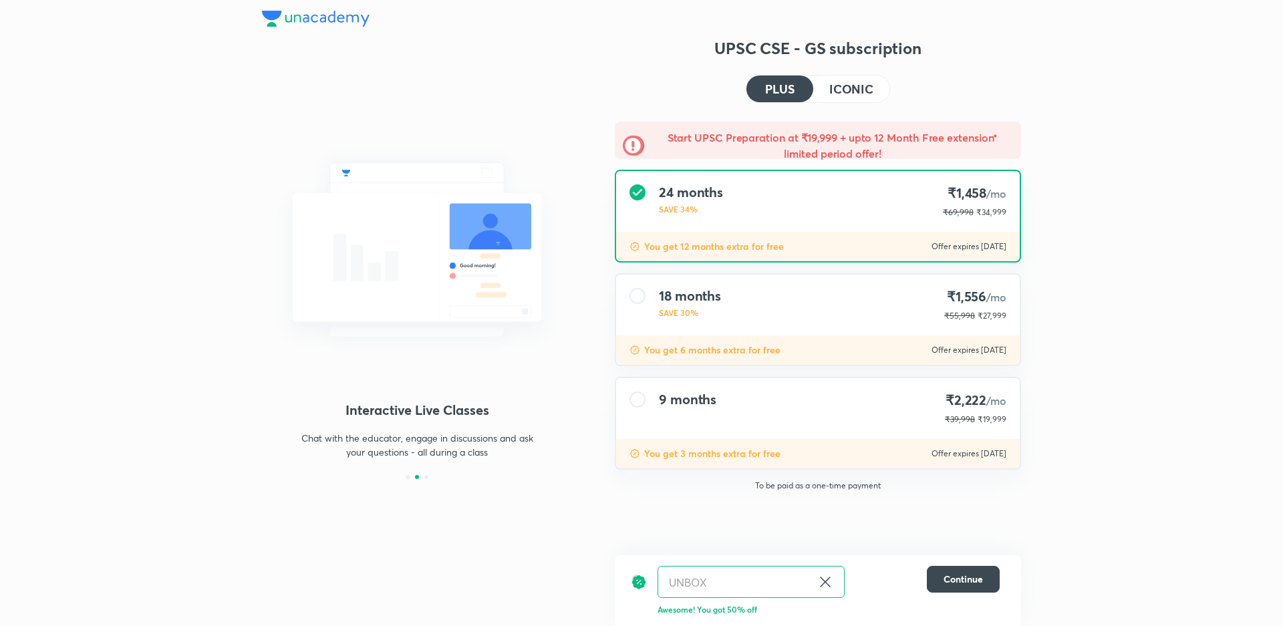
click at [840, 91] on h4 "ICONIC" at bounding box center [851, 89] width 44 height 12
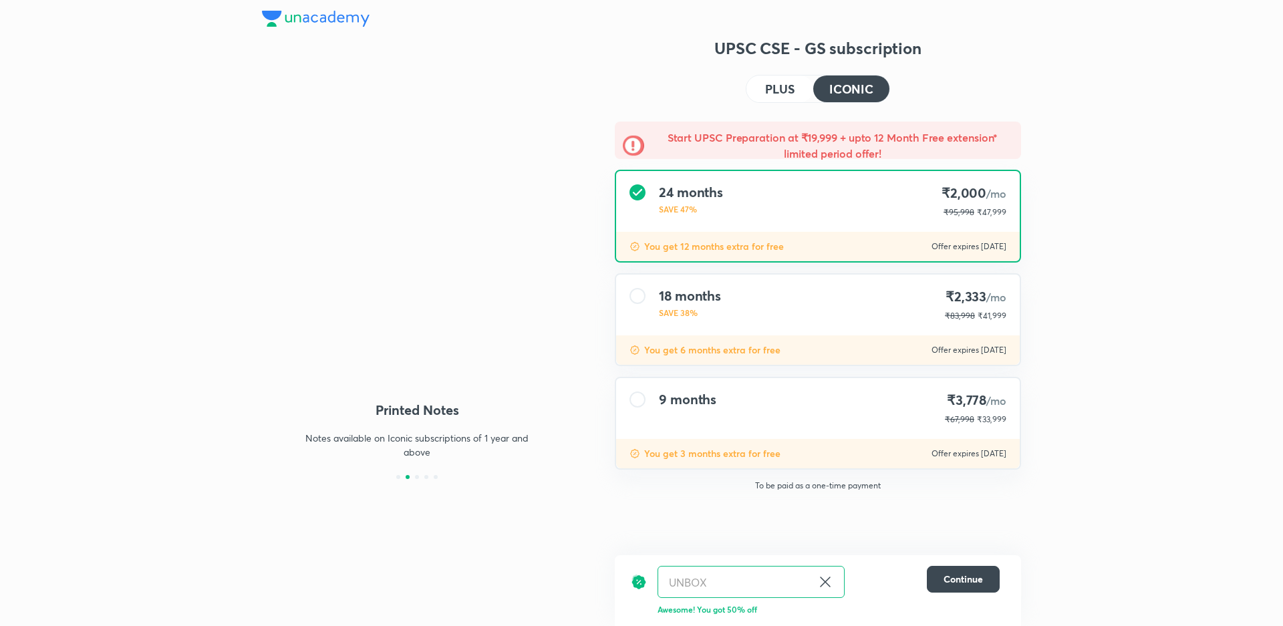
click at [777, 87] on h4 "PLUS" at bounding box center [779, 89] width 29 height 12
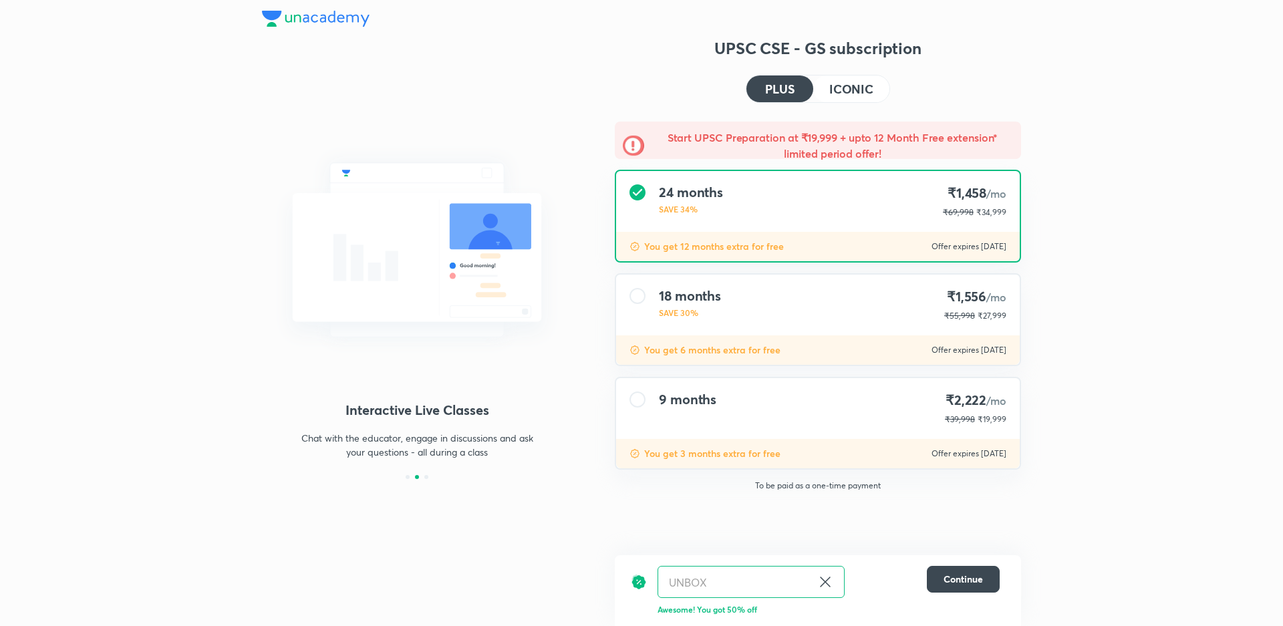
click at [799, 153] on h5 "Start UPSC Preparation at ₹19,999 + upto 12 Month Free extension* limited perio…" at bounding box center [832, 146] width 361 height 32
click at [752, 237] on div "You get 12 months extra for free Offer expires 8 Oct 2025" at bounding box center [818, 246] width 404 height 29
click at [759, 245] on p "You get 12 months extra for free" at bounding box center [714, 246] width 140 height 13
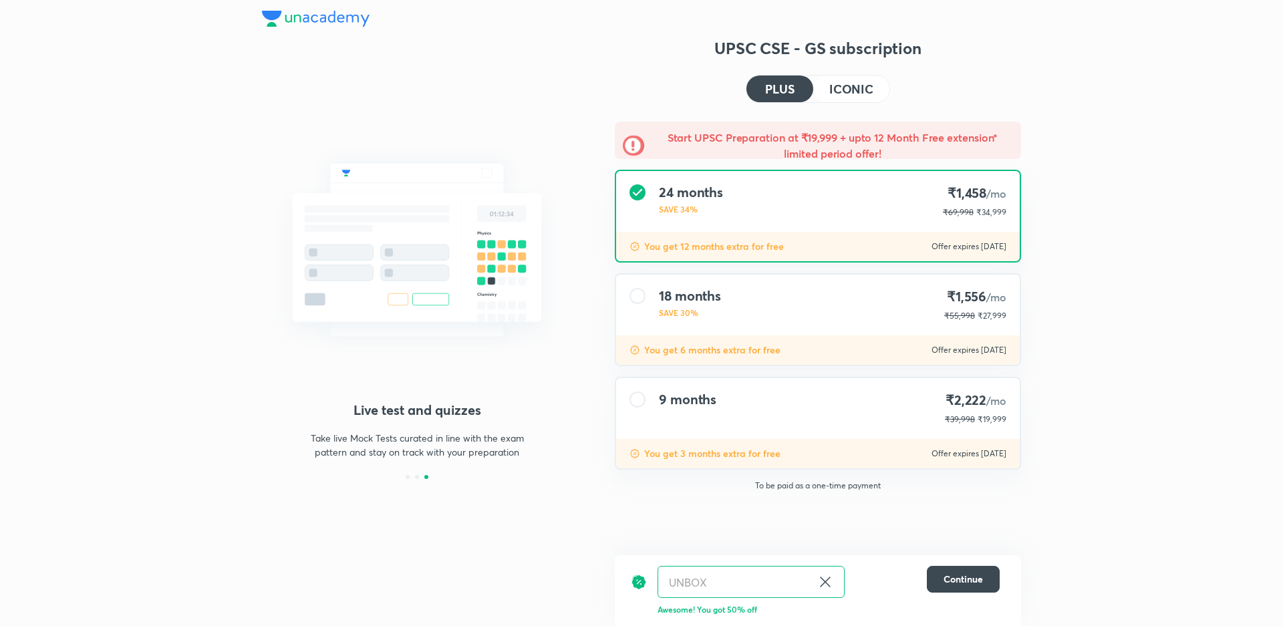
click at [850, 92] on h4 "ICONIC" at bounding box center [851, 89] width 44 height 12
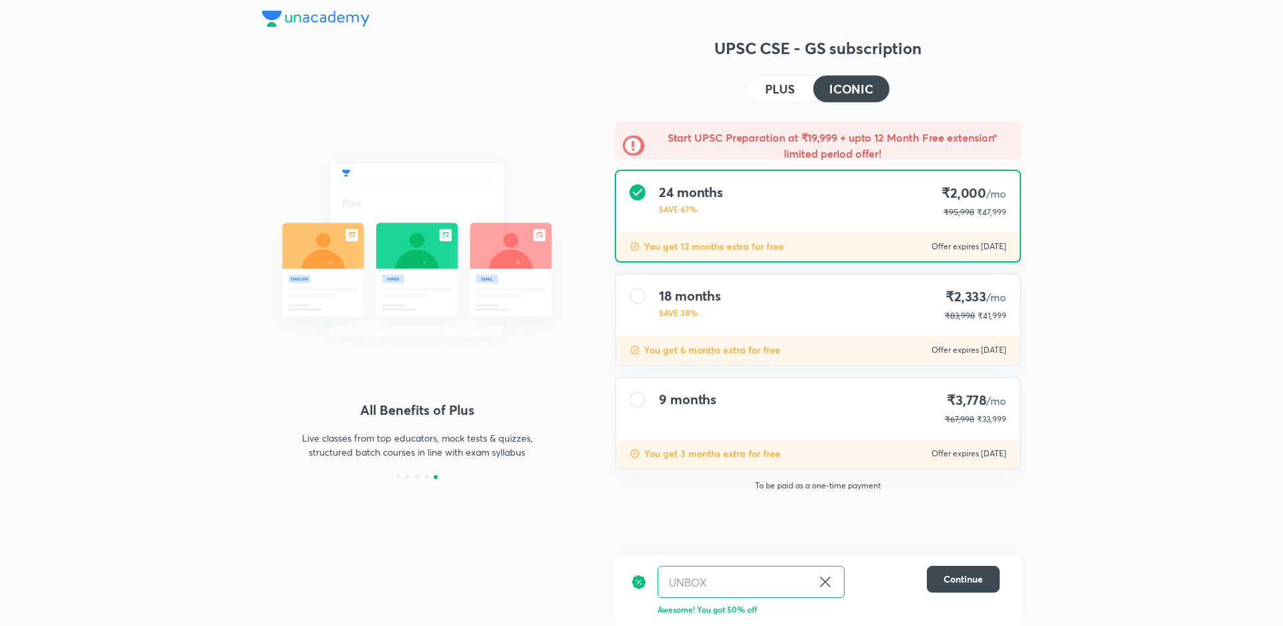
click at [819, 150] on h5 "Start UPSC Preparation at ₹19,999 + upto 12 Month Free extension* limited perio…" at bounding box center [832, 146] width 361 height 32
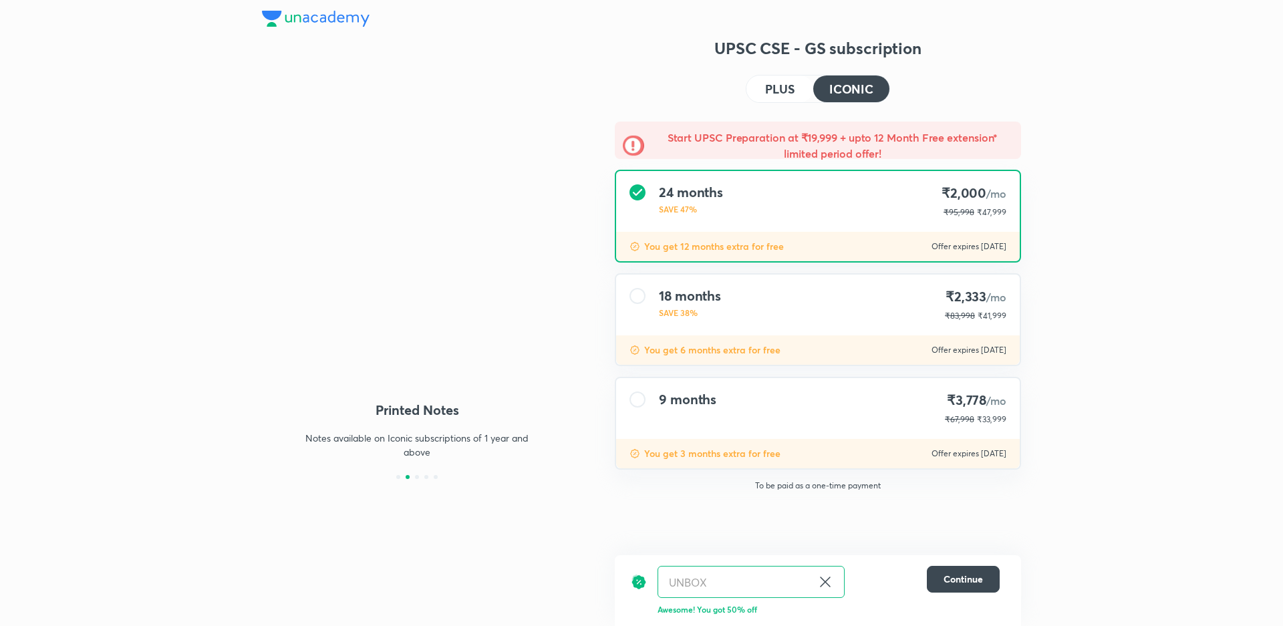
click at [636, 296] on div at bounding box center [638, 296] width 16 height 16
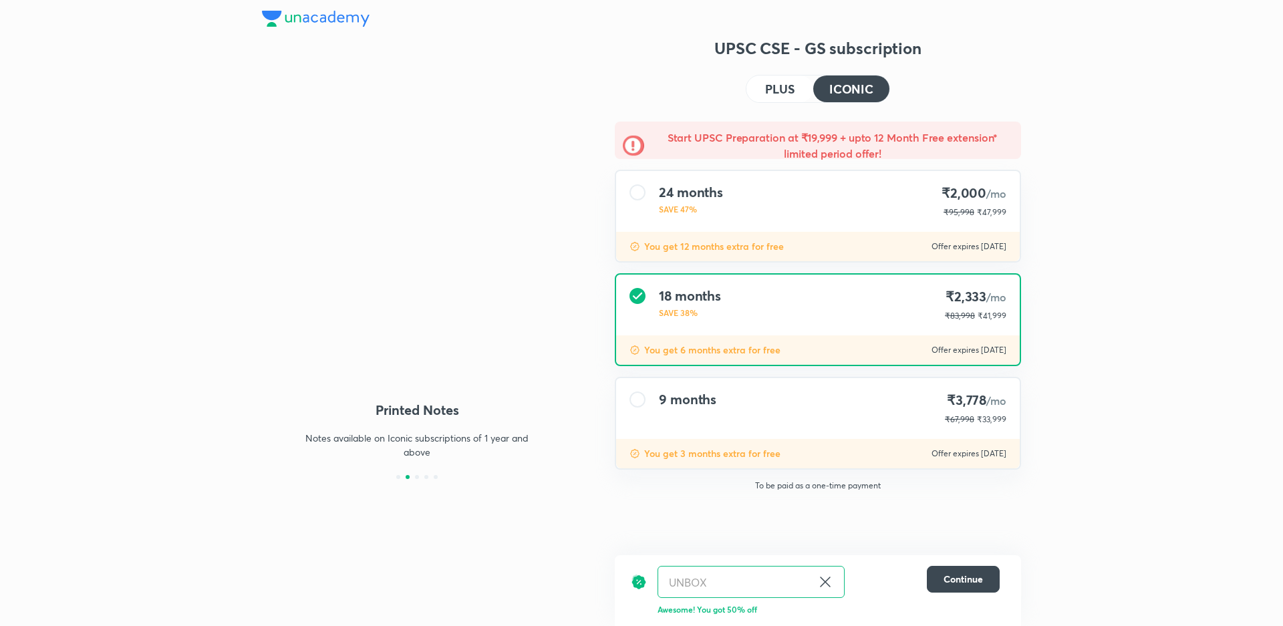
click at [634, 187] on div at bounding box center [638, 192] width 16 height 16
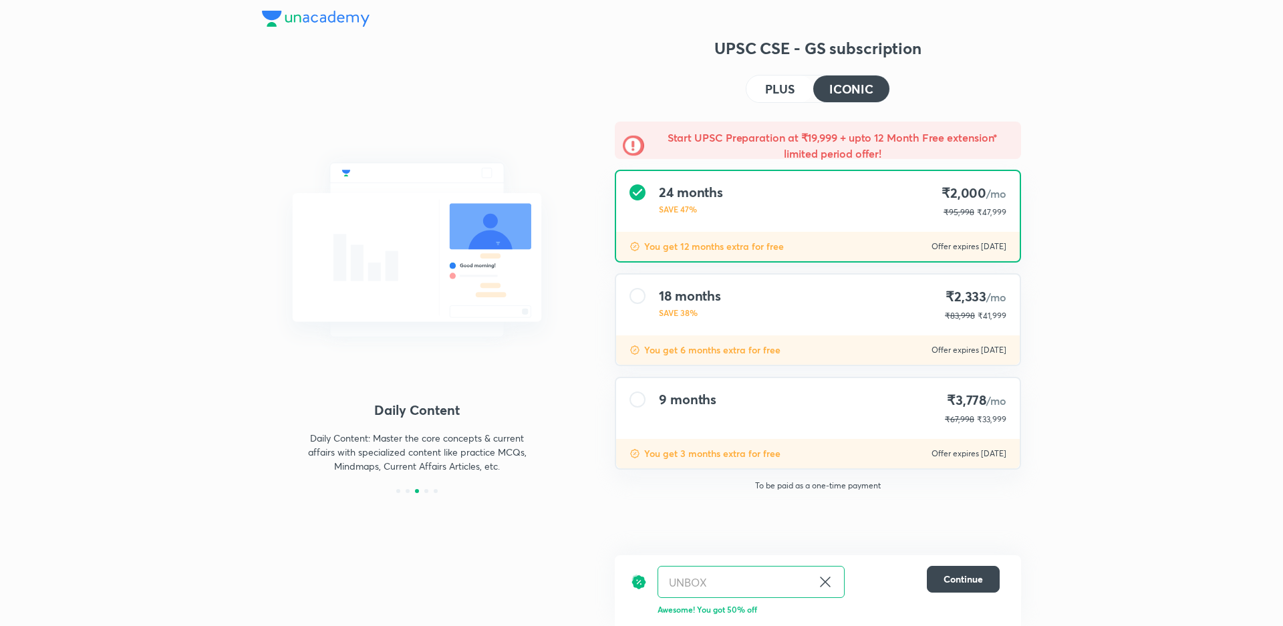
click at [761, 579] on input "UNBOX" at bounding box center [735, 582] width 154 height 31
click at [732, 575] on input "UNBOX" at bounding box center [735, 582] width 154 height 31
click at [731, 575] on input "UNBOX" at bounding box center [735, 582] width 154 height 31
click at [724, 587] on input "UNBOX" at bounding box center [735, 582] width 154 height 31
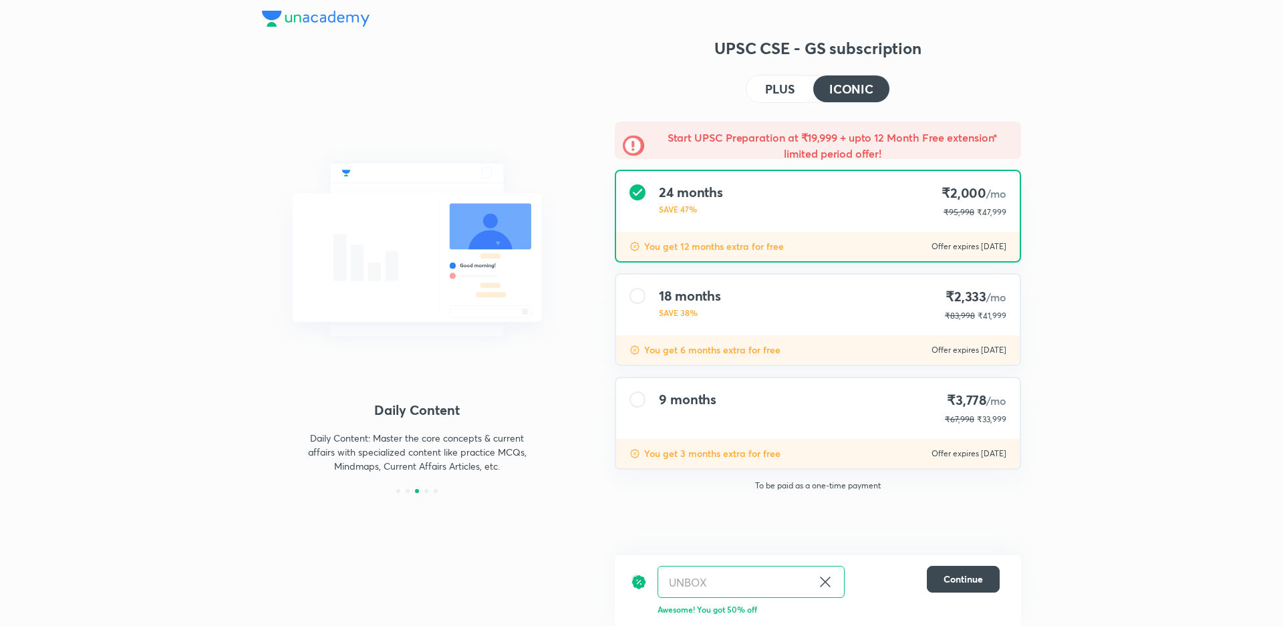
click at [723, 586] on input "UNBOX" at bounding box center [735, 582] width 154 height 31
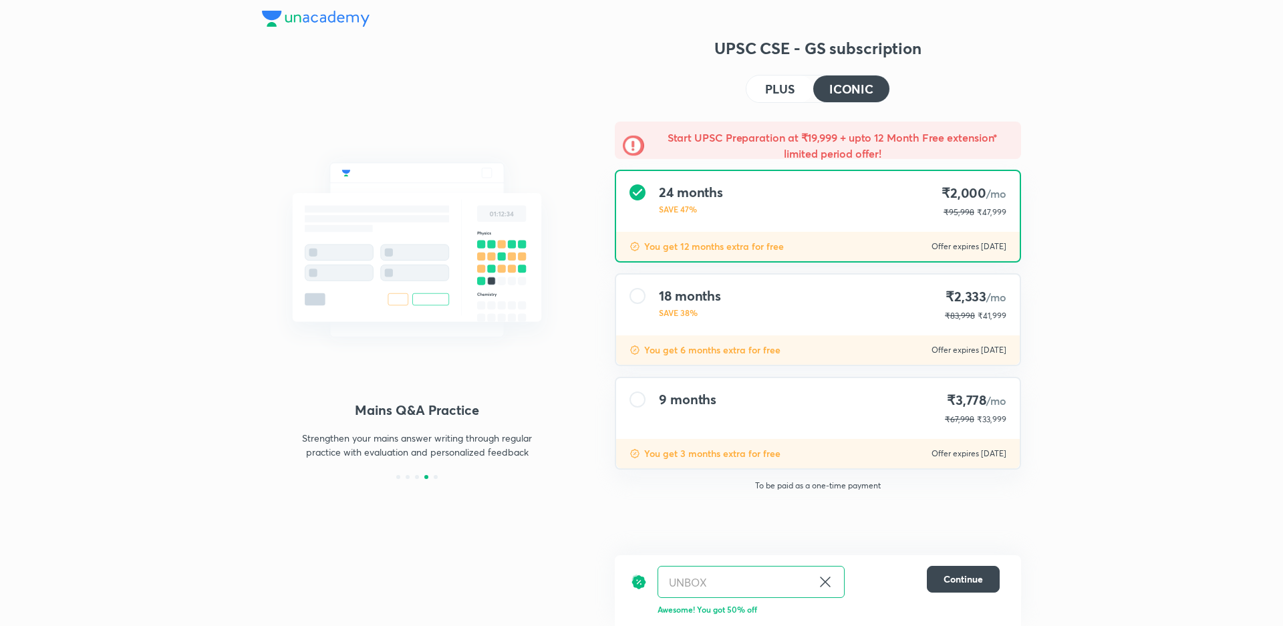
click at [723, 581] on input "UNBOX" at bounding box center [735, 582] width 154 height 31
click at [720, 580] on input "UNBOX" at bounding box center [735, 582] width 154 height 31
click at [698, 581] on input "UNBOX" at bounding box center [735, 582] width 154 height 31
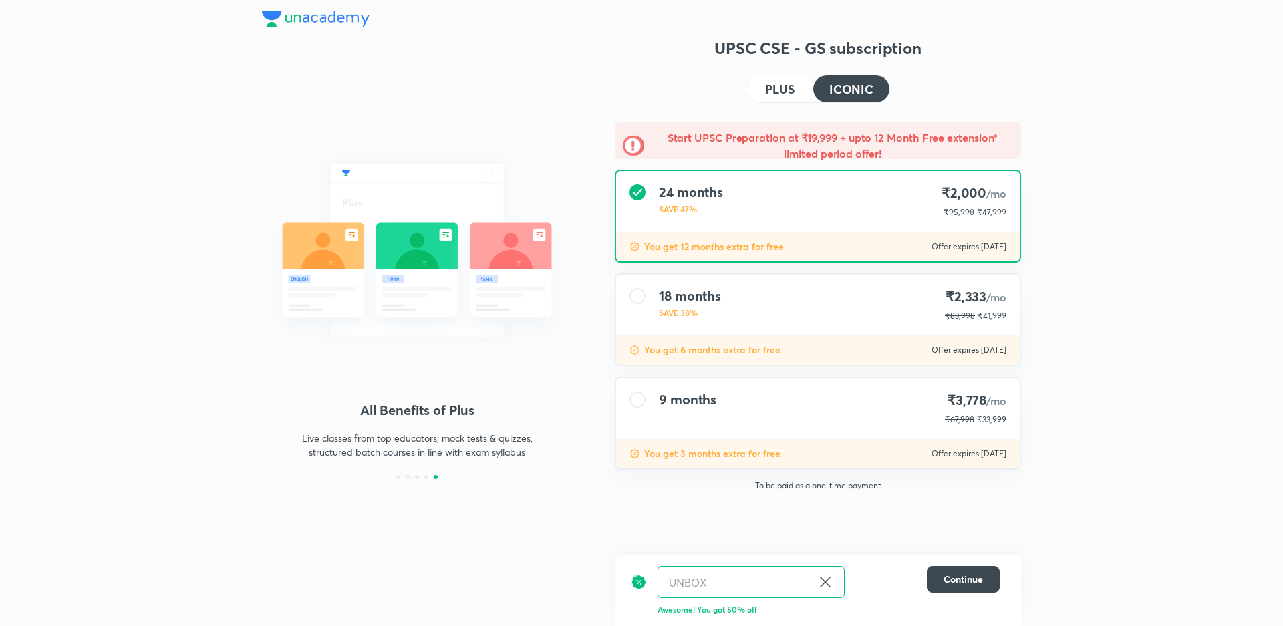
click at [698, 584] on input "UNBOX" at bounding box center [735, 582] width 154 height 31
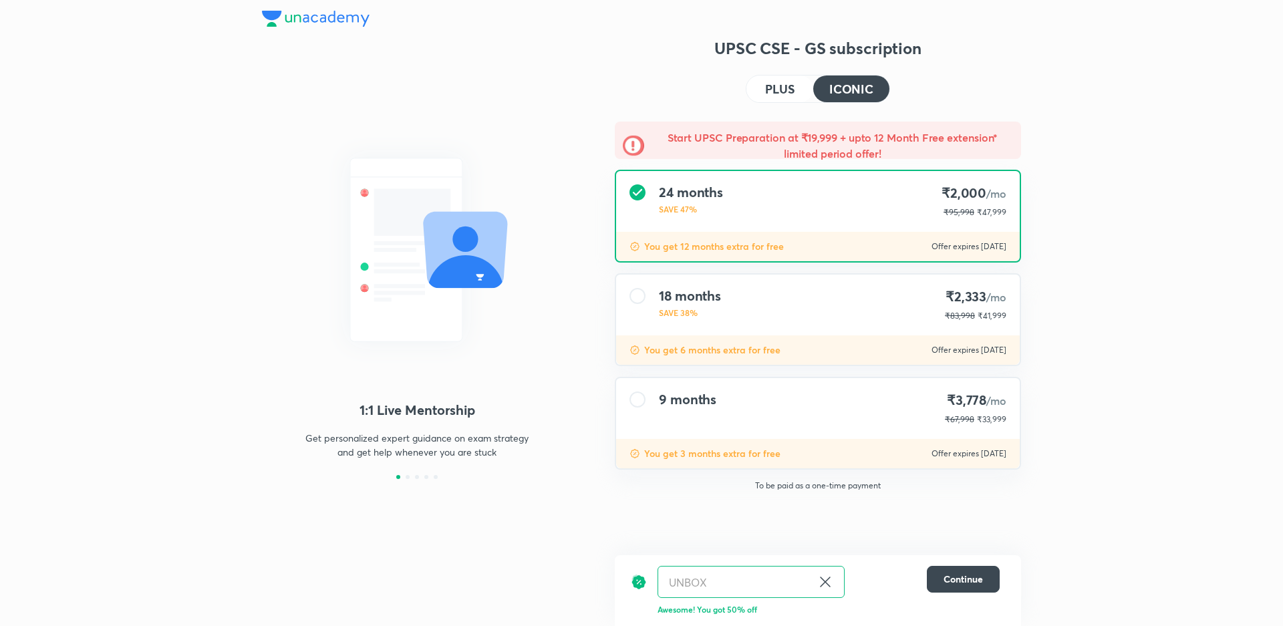
click at [701, 584] on input "UNBOX" at bounding box center [735, 582] width 154 height 31
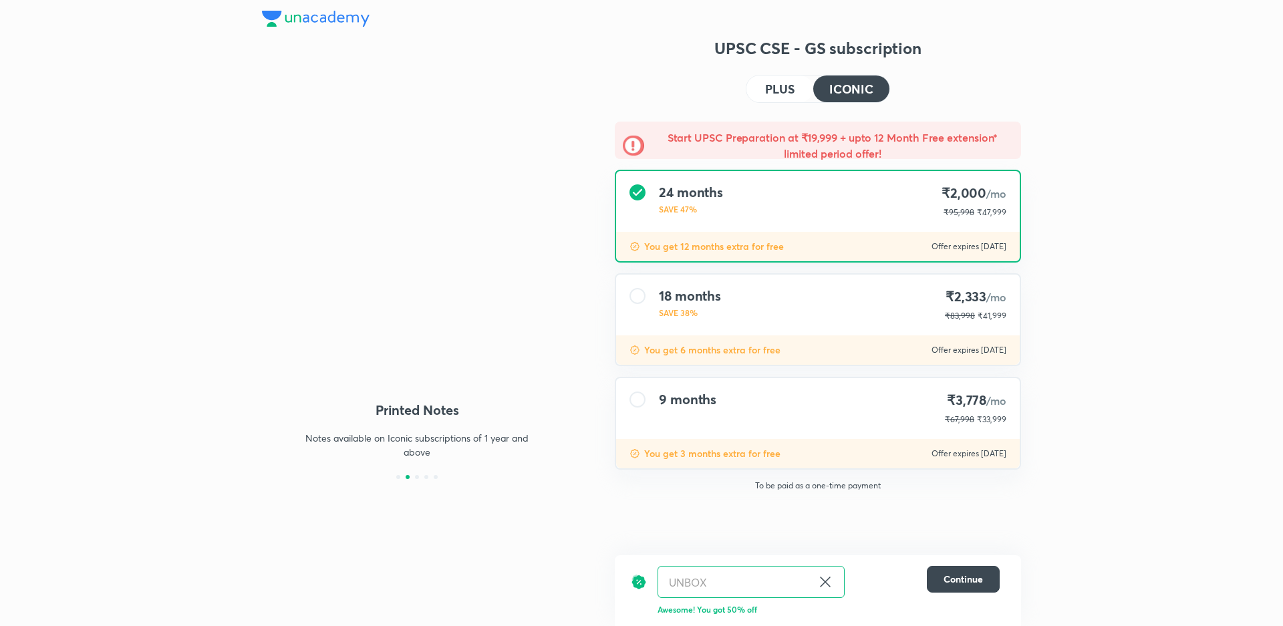
click at [845, 365] on div "18 months SAVE 38% ₹2,333 /mo ₹83,998 ₹41,999 You get 6 months extra for free O…" at bounding box center [818, 319] width 406 height 93
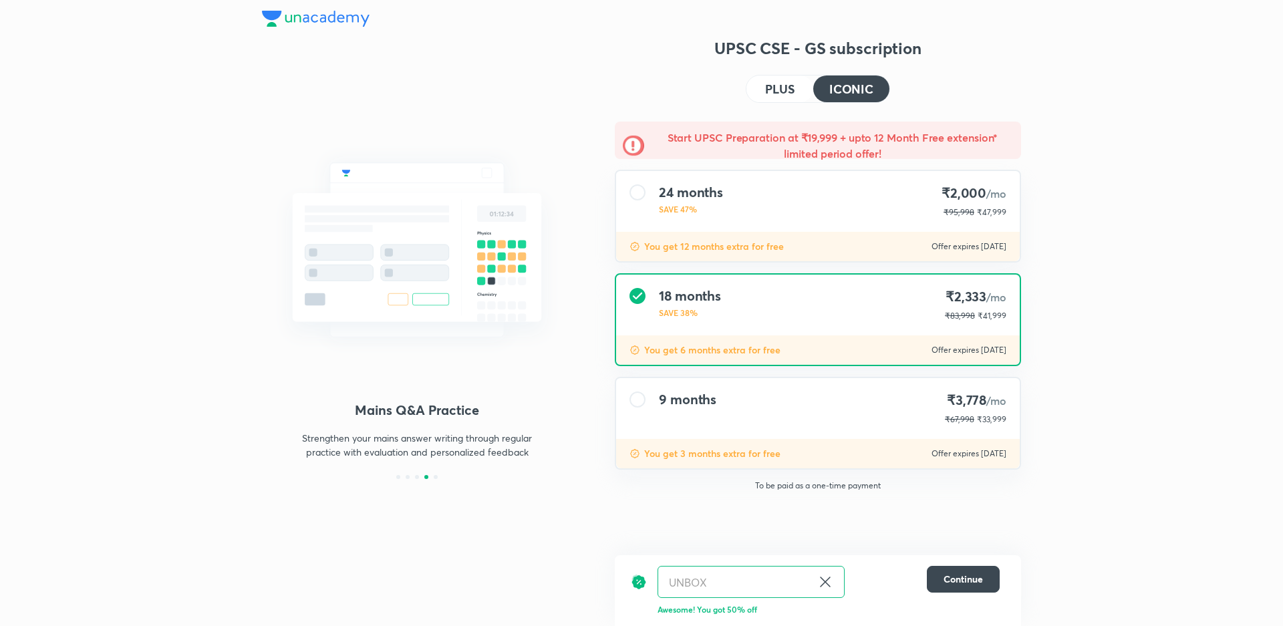
click at [634, 186] on div at bounding box center [638, 192] width 16 height 16
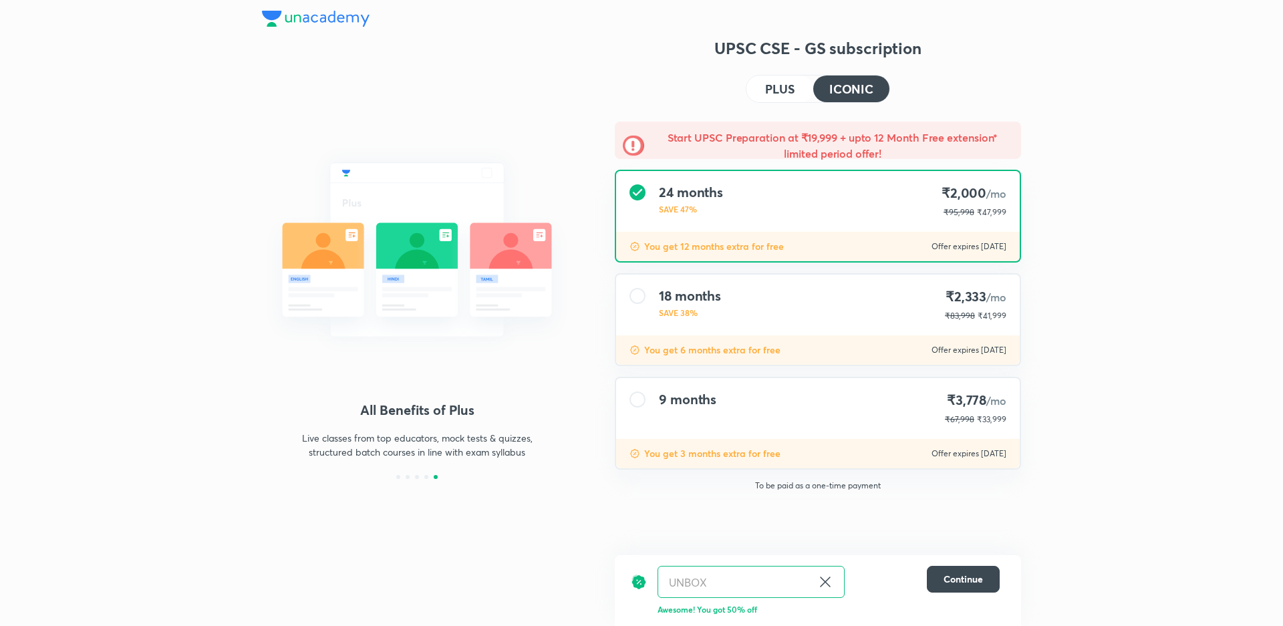
click at [825, 583] on icon at bounding box center [825, 582] width 10 height 10
click at [712, 582] on input "text" at bounding box center [751, 582] width 186 height 31
click at [800, 586] on input "text" at bounding box center [751, 582] width 186 height 31
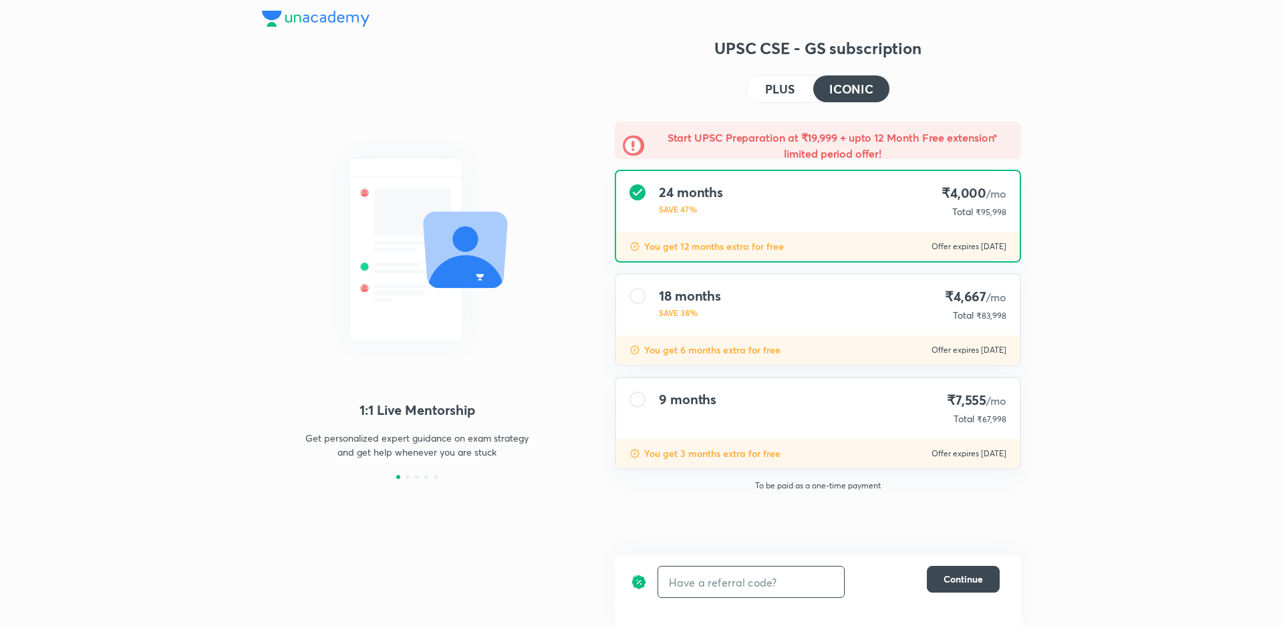
click at [765, 211] on div "24 months SAVE 47% ₹4,000 /mo Total ₹95,998" at bounding box center [818, 201] width 404 height 61
click at [636, 295] on div at bounding box center [638, 296] width 16 height 16
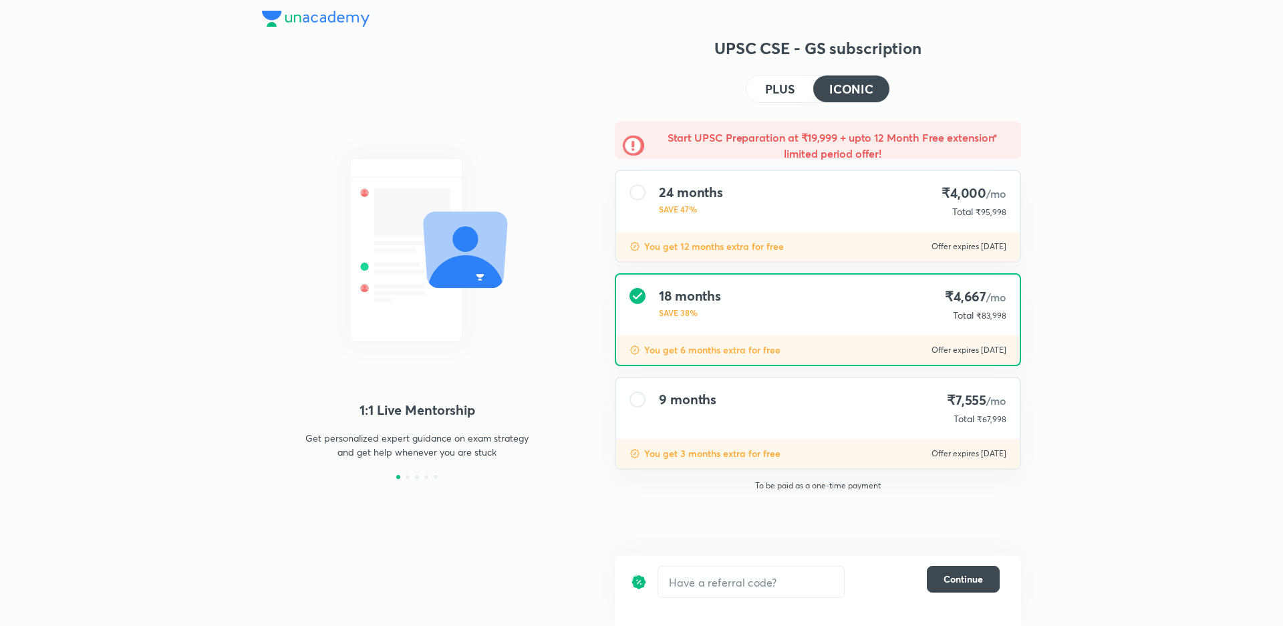
click at [640, 190] on div at bounding box center [638, 192] width 16 height 16
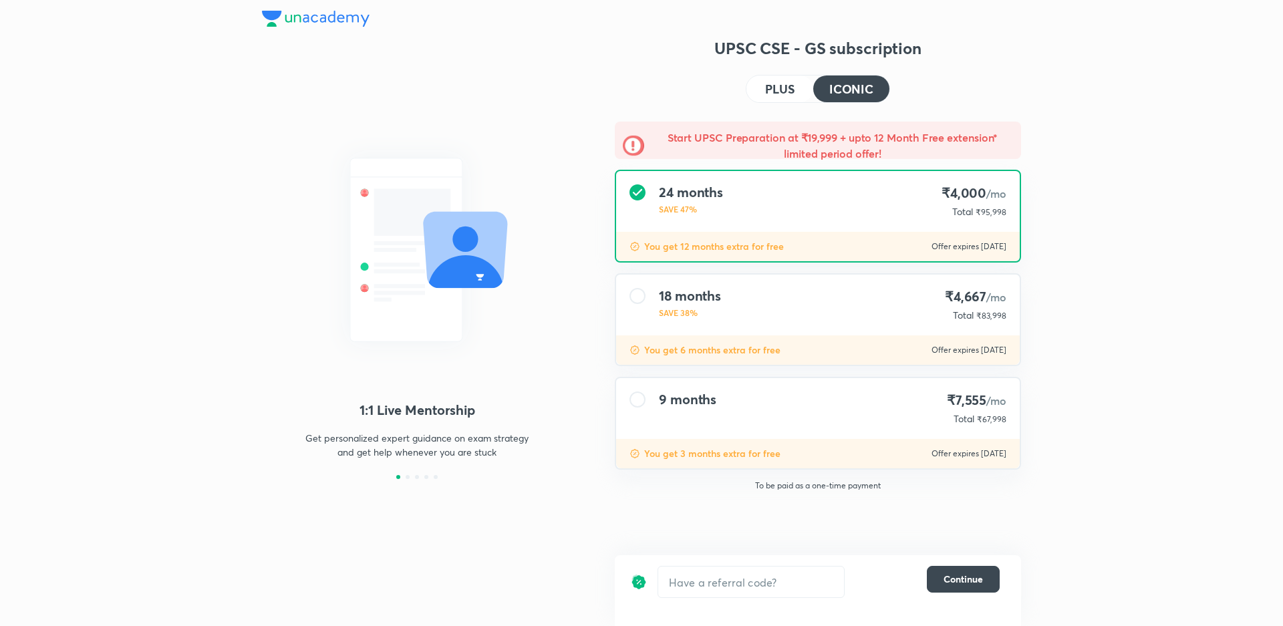
click at [805, 145] on h5 "Start UPSC Preparation at ₹19,999 + upto 12 Month Free extension* limited perio…" at bounding box center [832, 146] width 361 height 32
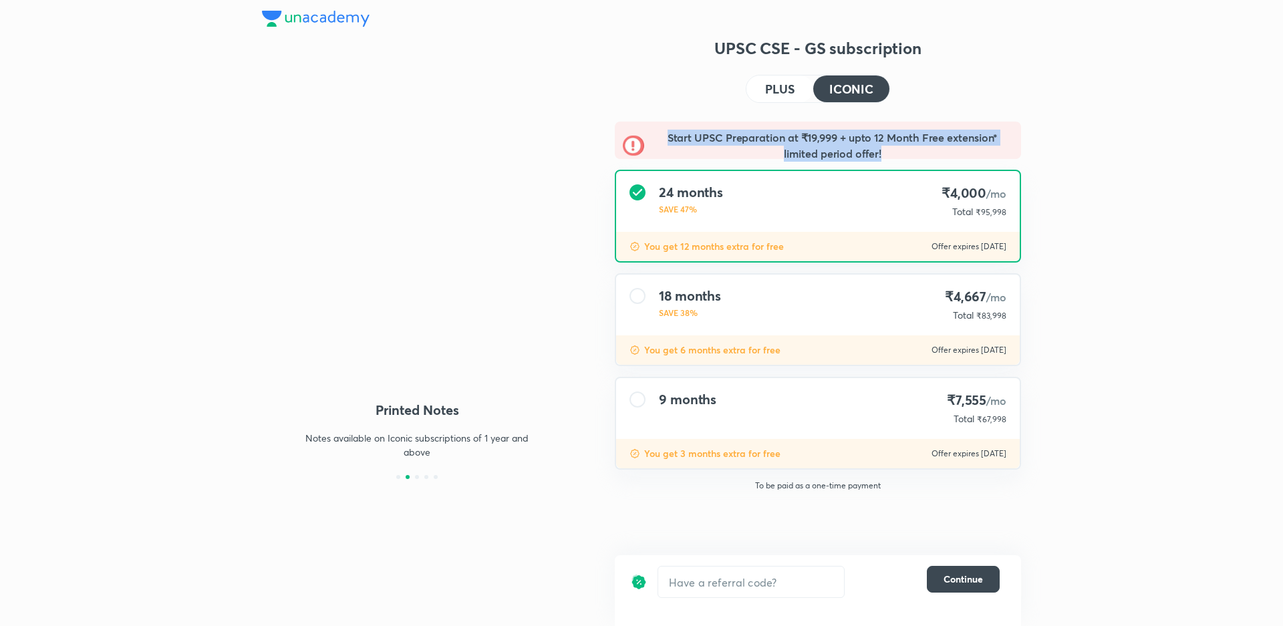
drag, startPoint x: 659, startPoint y: 132, endPoint x: 953, endPoint y: 155, distance: 295.0
click at [953, 155] on h5 "Start UPSC Preparation at ₹19,999 + upto 12 Month Free extension* limited perio…" at bounding box center [832, 146] width 361 height 32
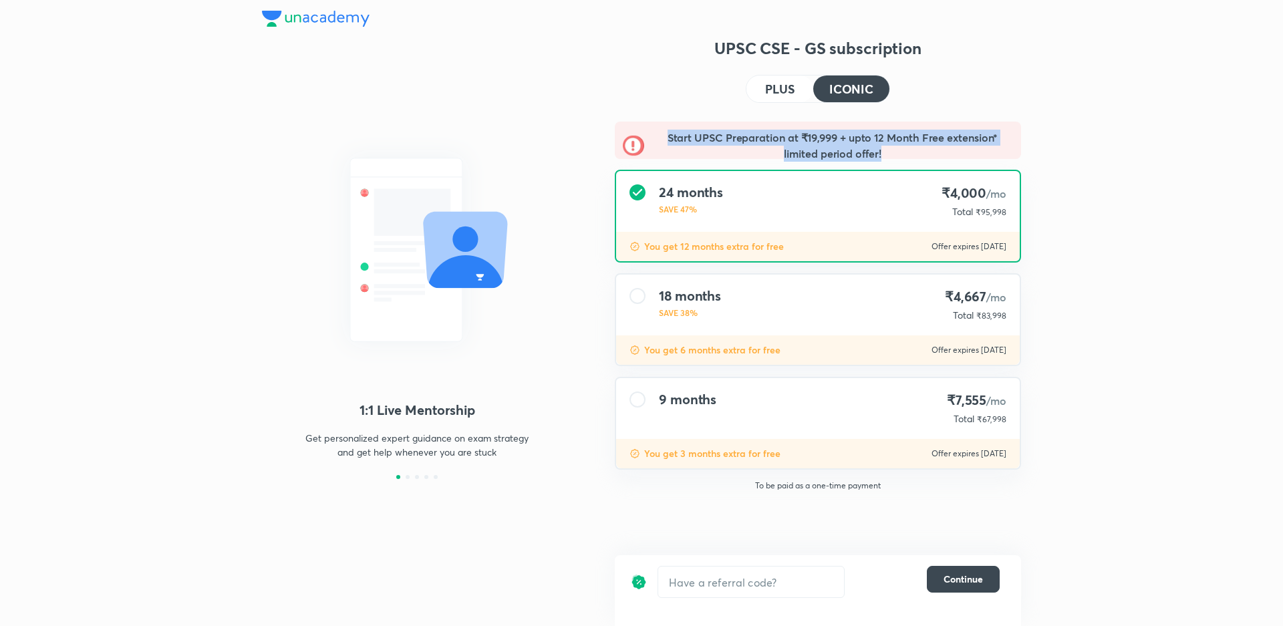
click at [838, 142] on h5 "Start UPSC Preparation at ₹19,999 + upto 12 Month Free extension* limited perio…" at bounding box center [832, 146] width 361 height 32
click at [837, 142] on h5 "Start UPSC Preparation at ₹19,999 + upto 12 Month Free extension* limited perio…" at bounding box center [832, 146] width 361 height 32
drag, startPoint x: 837, startPoint y: 142, endPoint x: 841, endPoint y: 148, distance: 6.9
click at [837, 148] on h5 "Start UPSC Preparation at ₹19,999 + upto 12 Month Free extension* limited perio…" at bounding box center [832, 146] width 361 height 32
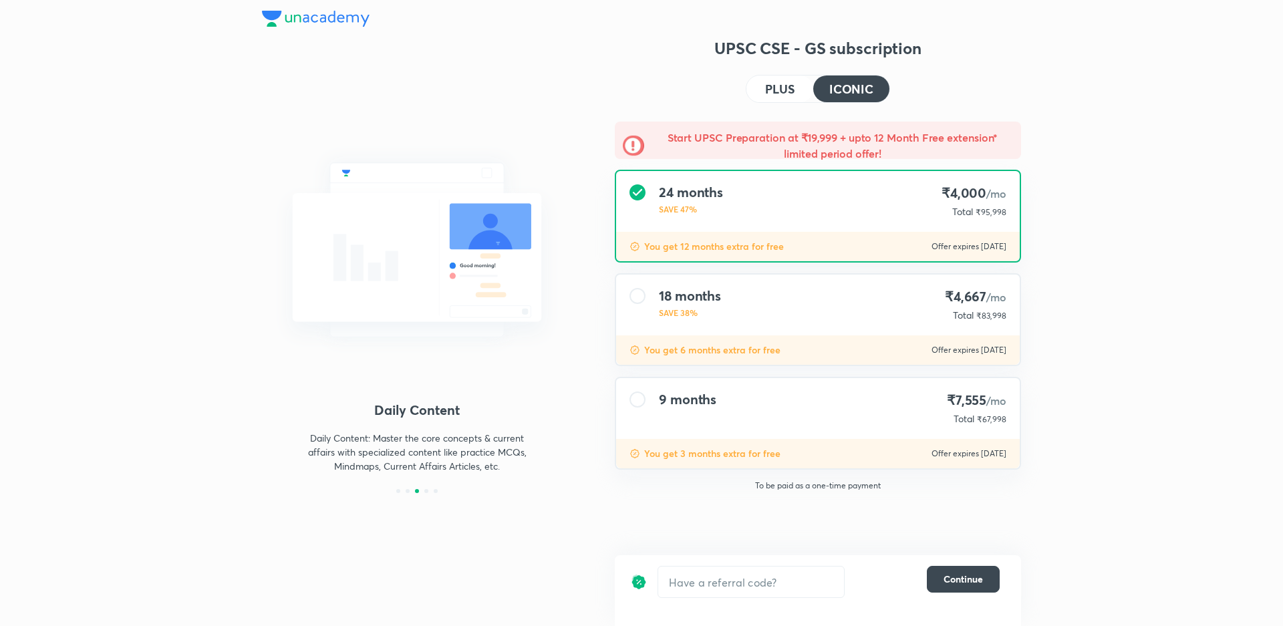
click at [866, 226] on div "24 months SAVE 47% ₹4,000 /mo Total ₹95,998" at bounding box center [818, 201] width 404 height 61
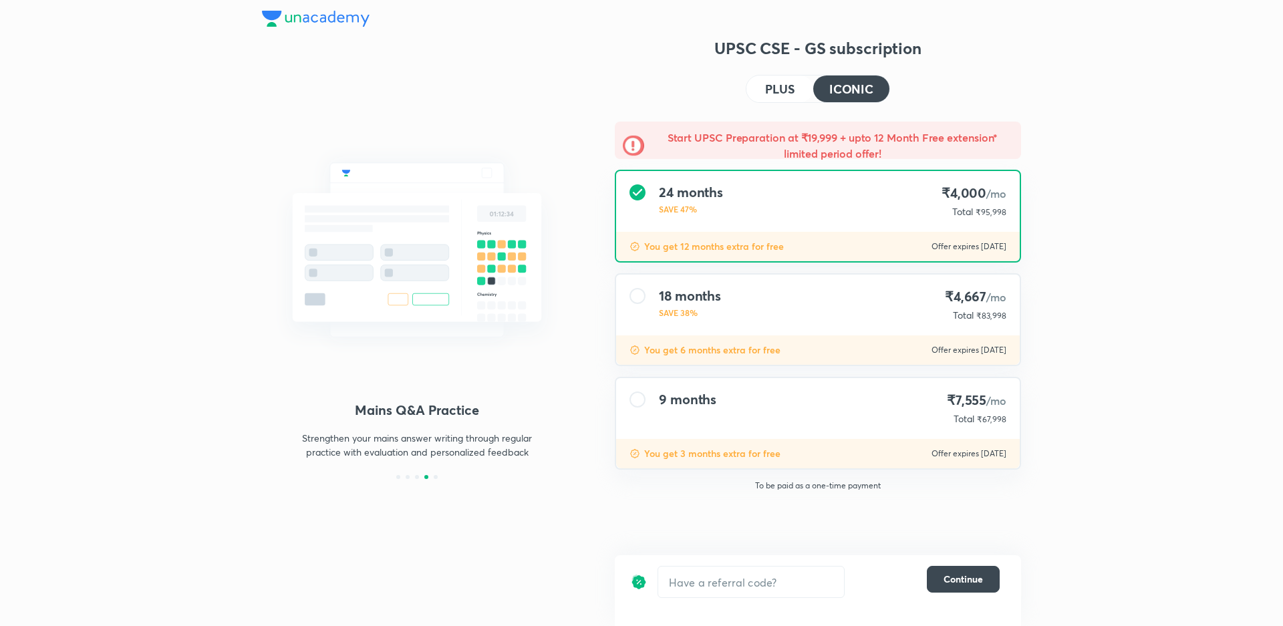
click at [777, 89] on h4 "PLUS" at bounding box center [779, 89] width 29 height 12
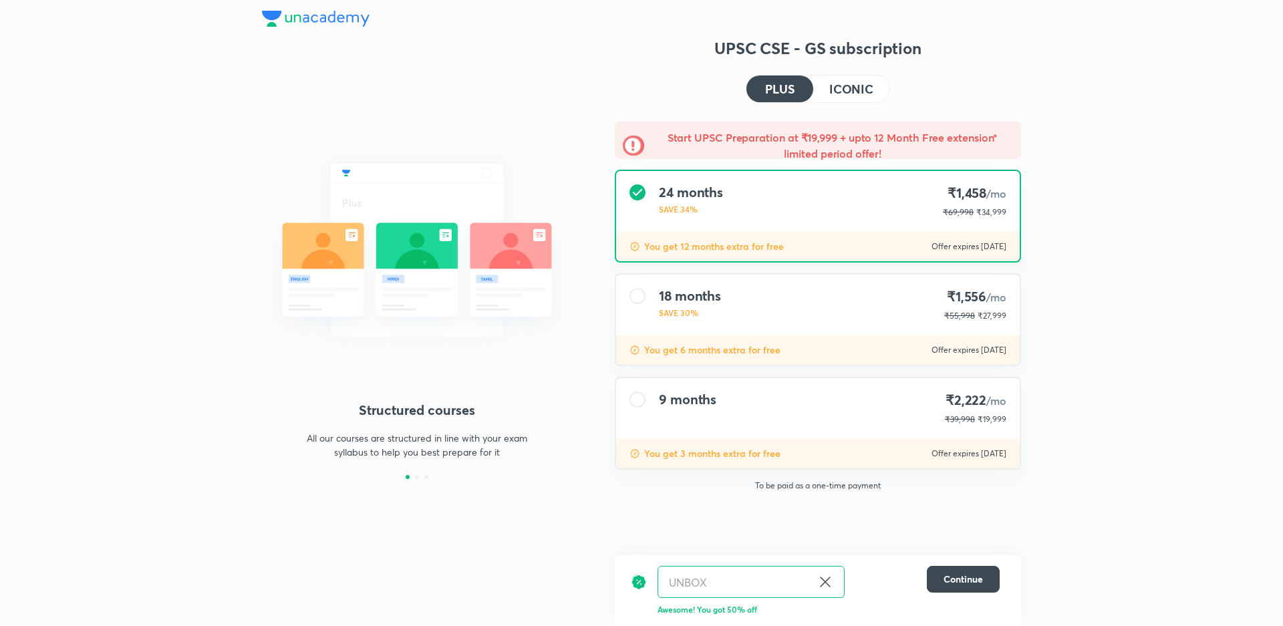
click at [851, 88] on h4 "ICONIC" at bounding box center [851, 89] width 44 height 12
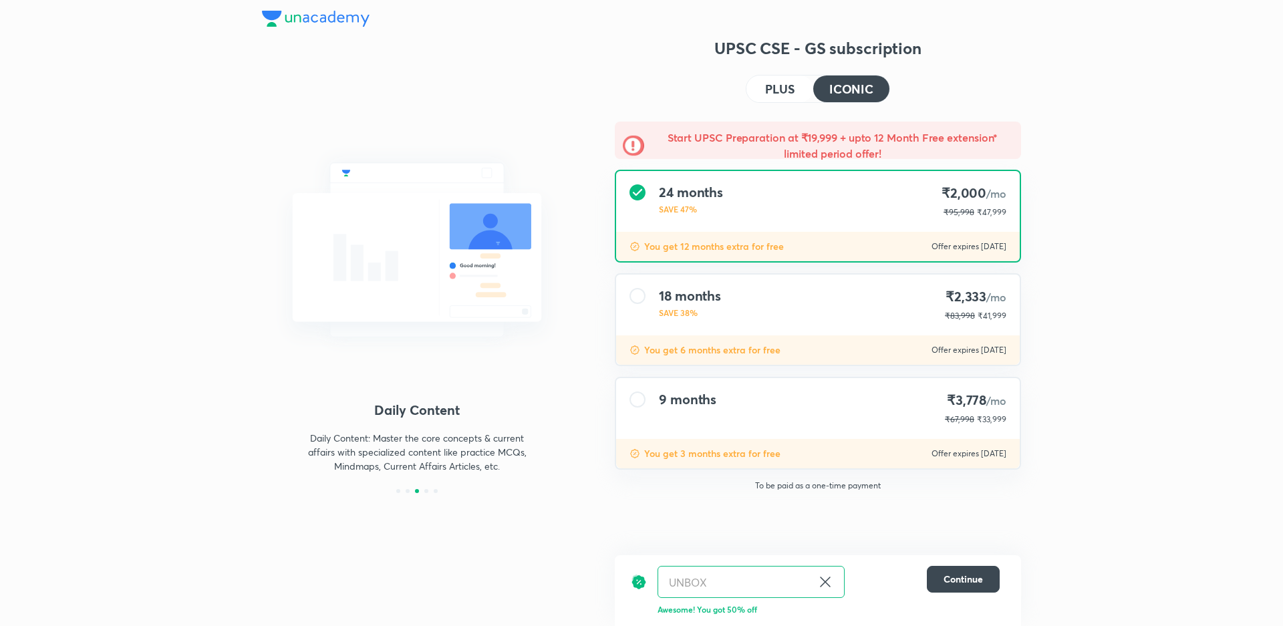
click at [759, 243] on p "You get 12 months extra for free" at bounding box center [714, 246] width 140 height 13
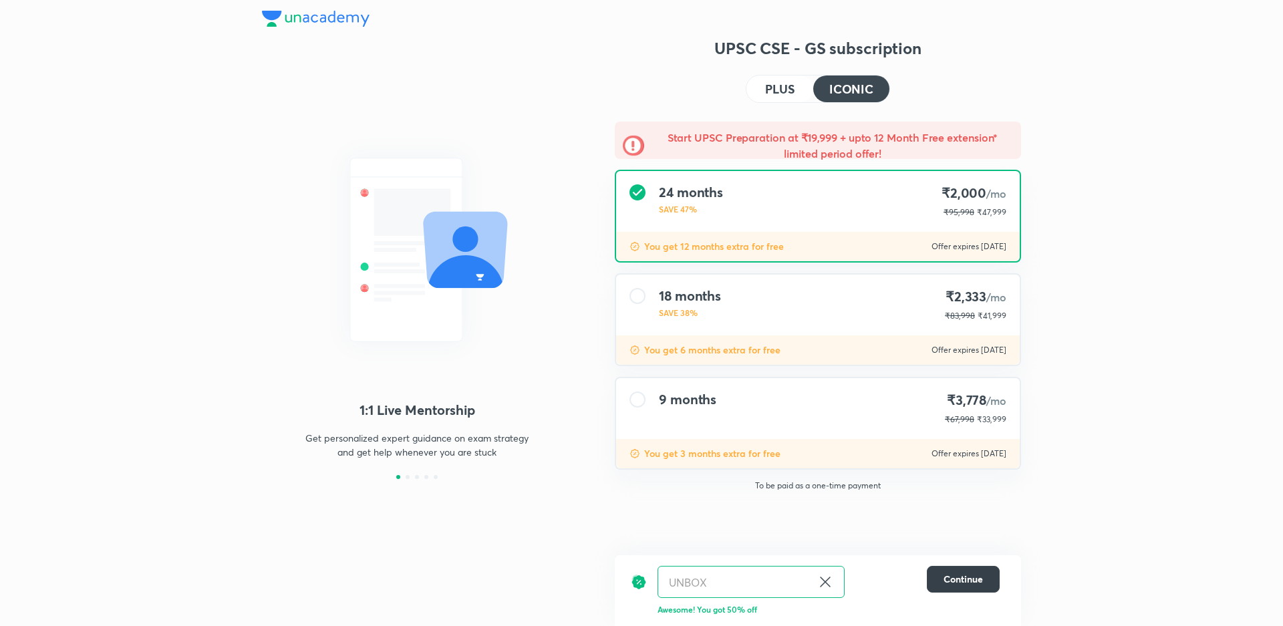
click at [956, 582] on span "Continue" at bounding box center [963, 579] width 39 height 13
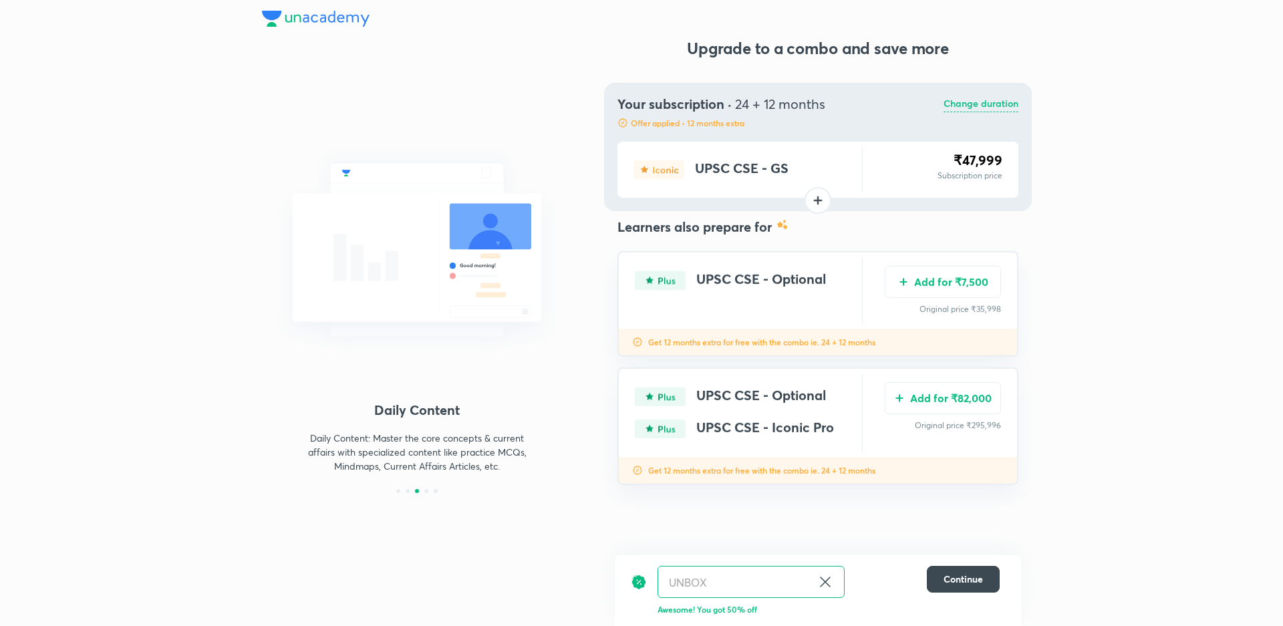
click at [821, 200] on div at bounding box center [818, 200] width 27 height 27
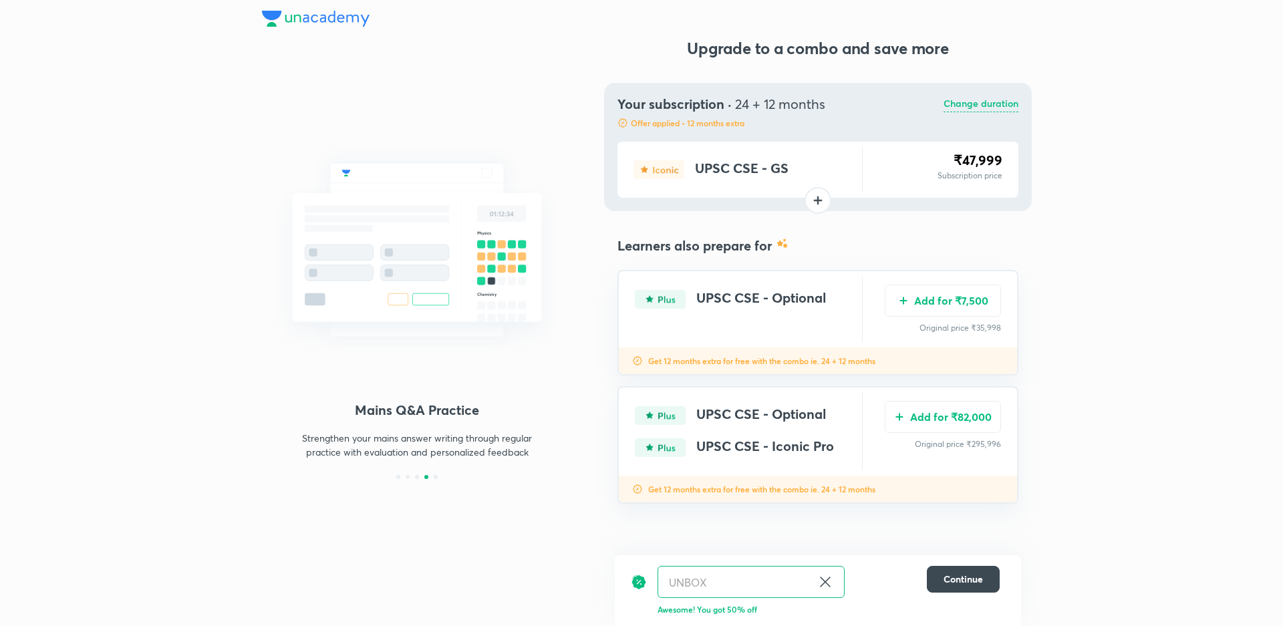
click at [968, 105] on p "Change duration" at bounding box center [981, 104] width 75 height 16
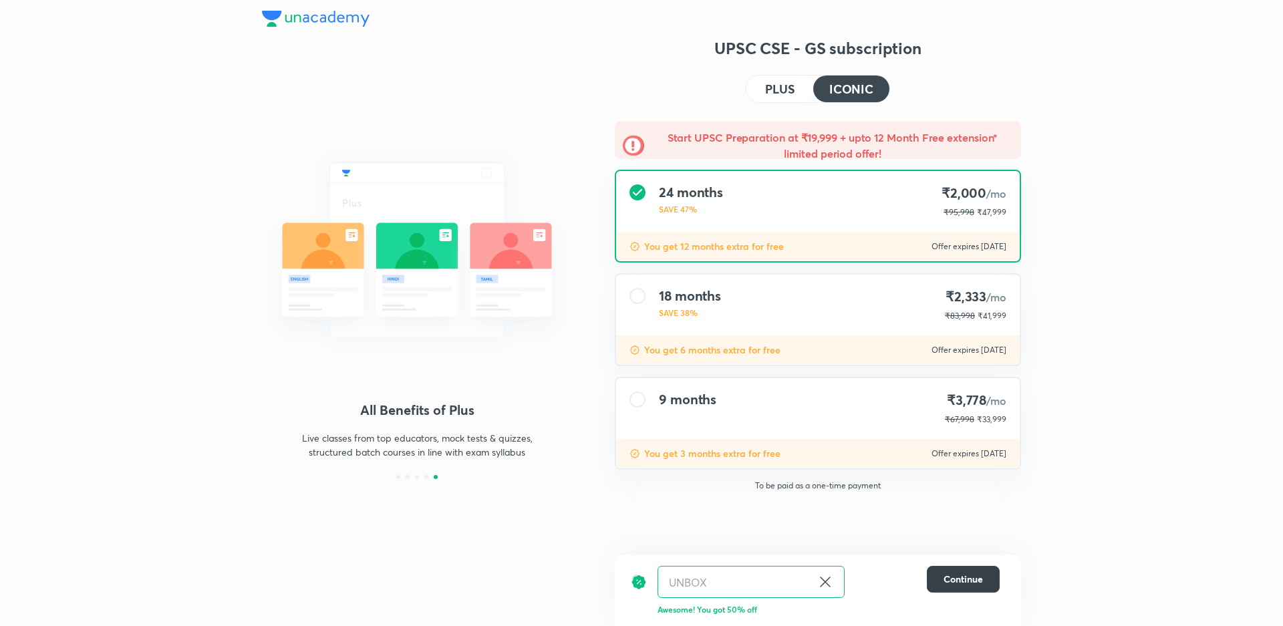
click at [954, 579] on span "Continue" at bounding box center [963, 579] width 39 height 13
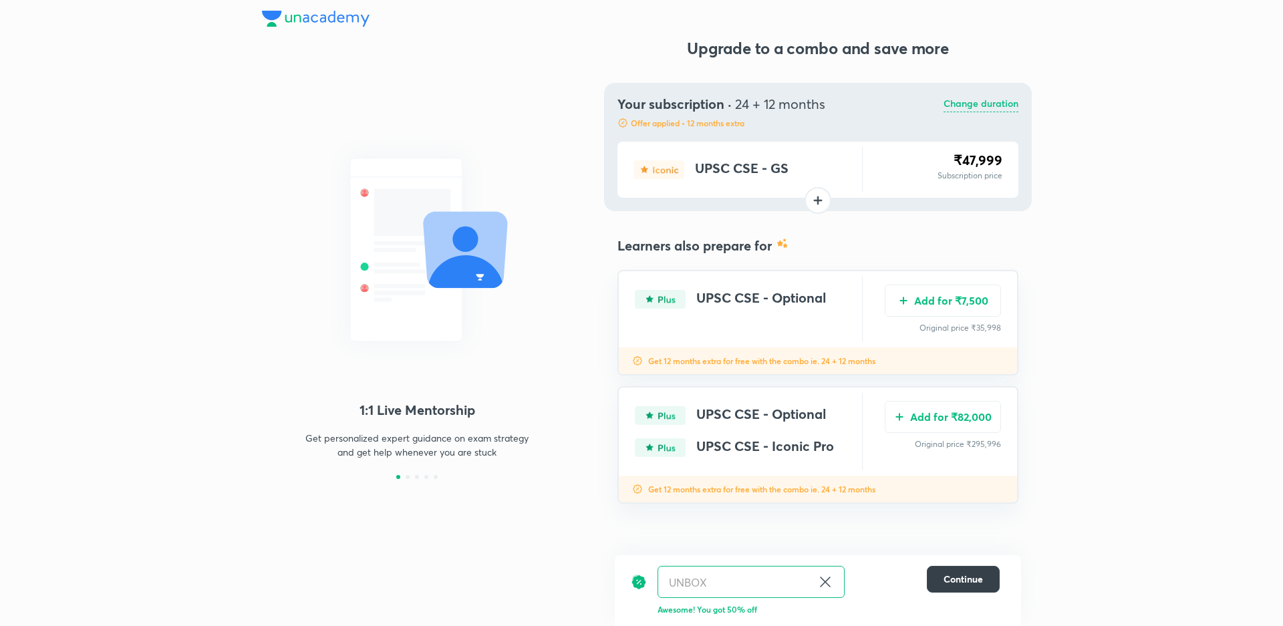
click at [968, 580] on span "Continue" at bounding box center [963, 579] width 39 height 13
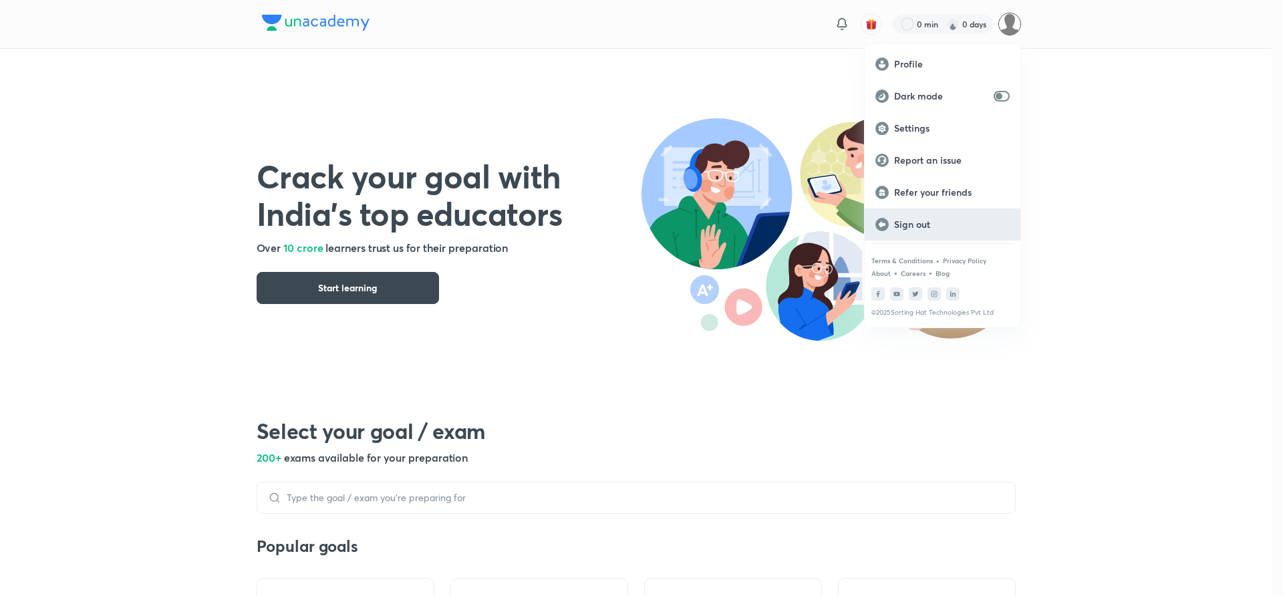
click at [916, 224] on p "Sign out" at bounding box center [952, 225] width 116 height 12
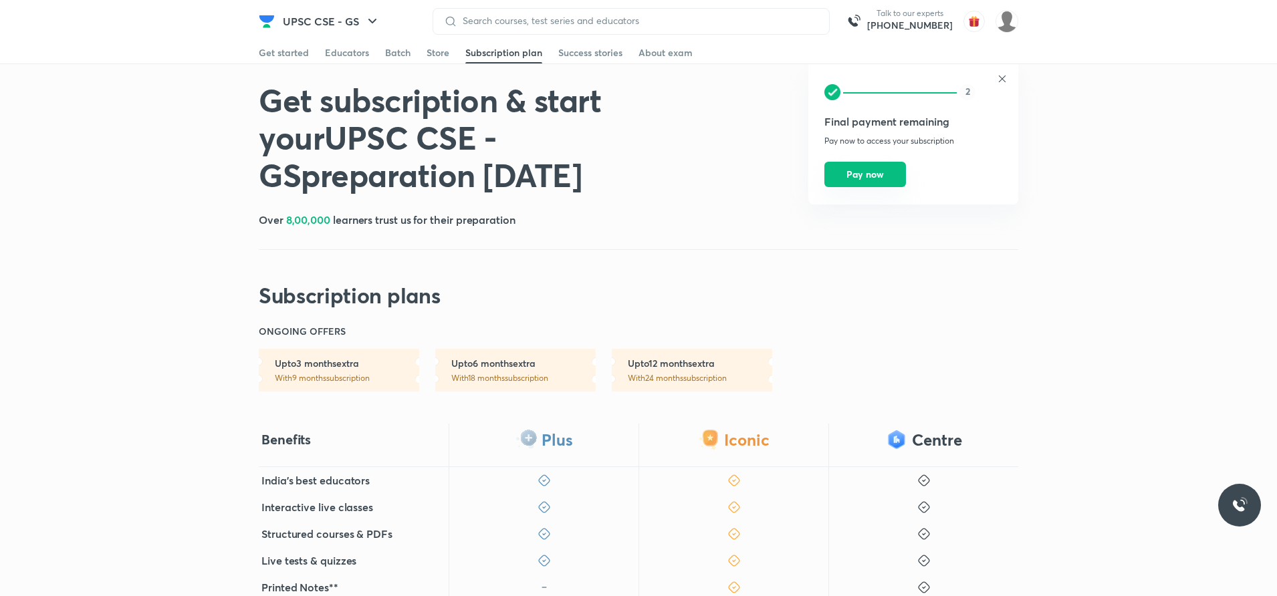
click at [886, 174] on button "Pay now" at bounding box center [865, 174] width 82 height 25
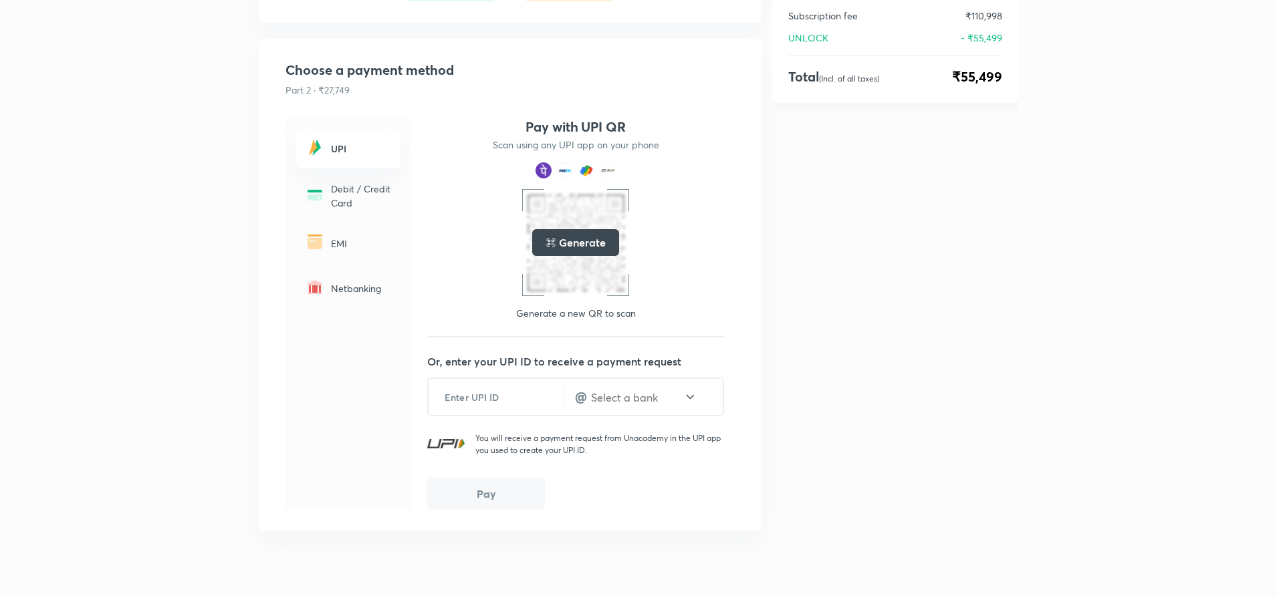
scroll to position [334, 0]
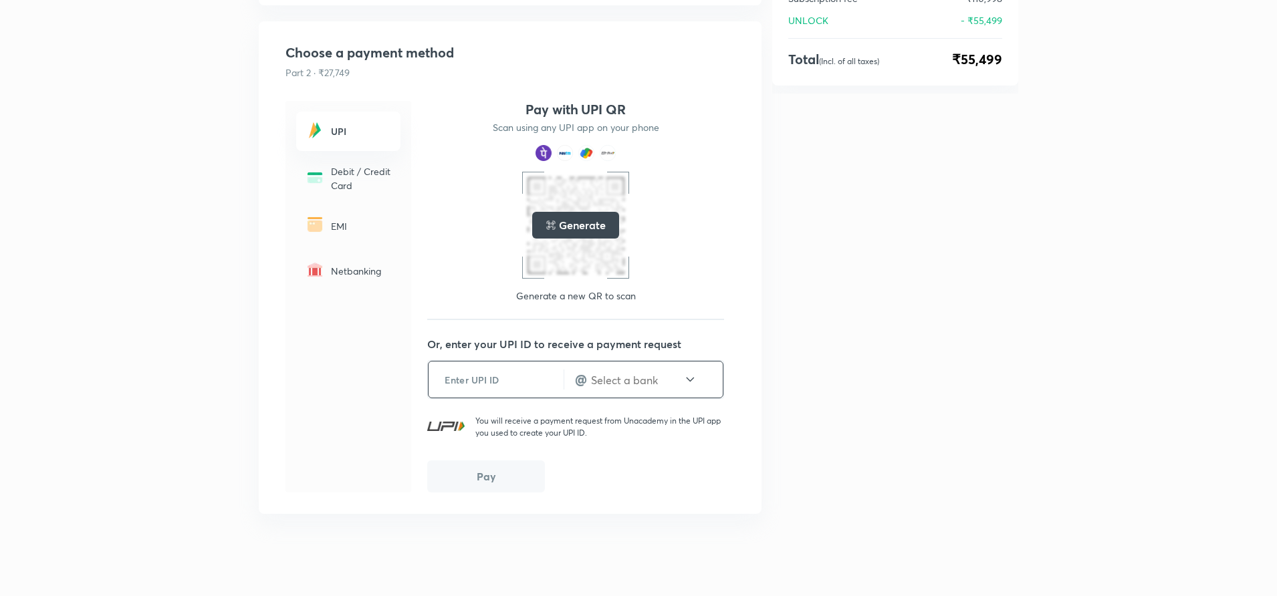
click at [503, 386] on input "text" at bounding box center [495, 380] width 135 height 33
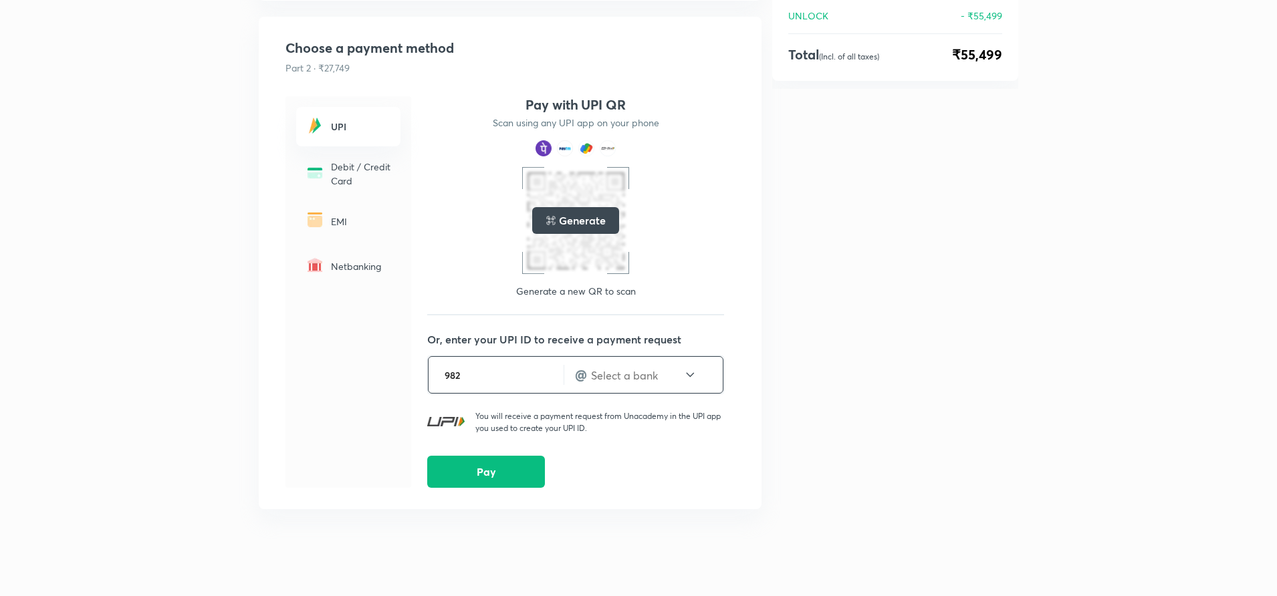
scroll to position [340, 0]
type input "9824824879-2"
click at [690, 372] on icon at bounding box center [690, 374] width 14 height 16
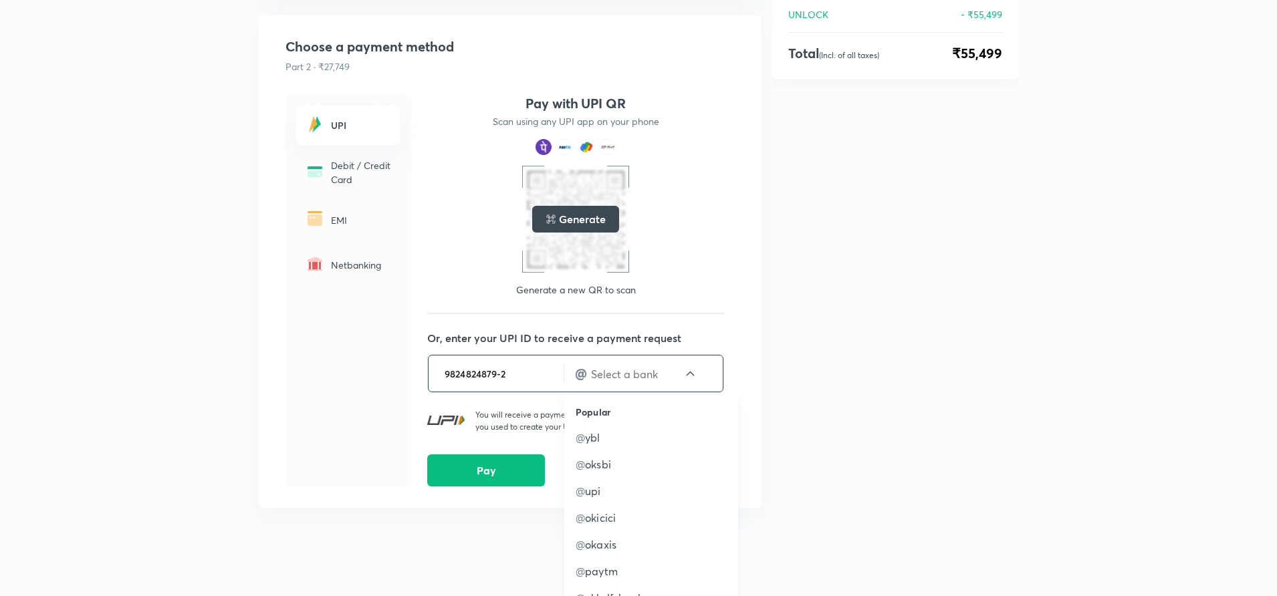
click at [600, 435] on p "@ ybl" at bounding box center [650, 438] width 151 height 16
type input "ybl"
click at [475, 476] on button "Pay" at bounding box center [486, 469] width 118 height 32
